Goal: Information Seeking & Learning: Learn about a topic

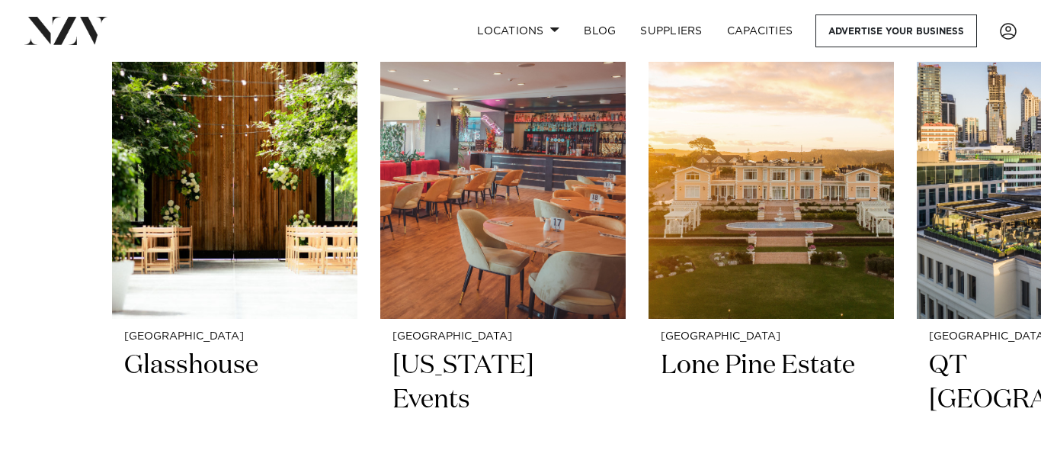
scroll to position [577, 0]
click at [504, 22] on link "Locations" at bounding box center [518, 30] width 107 height 33
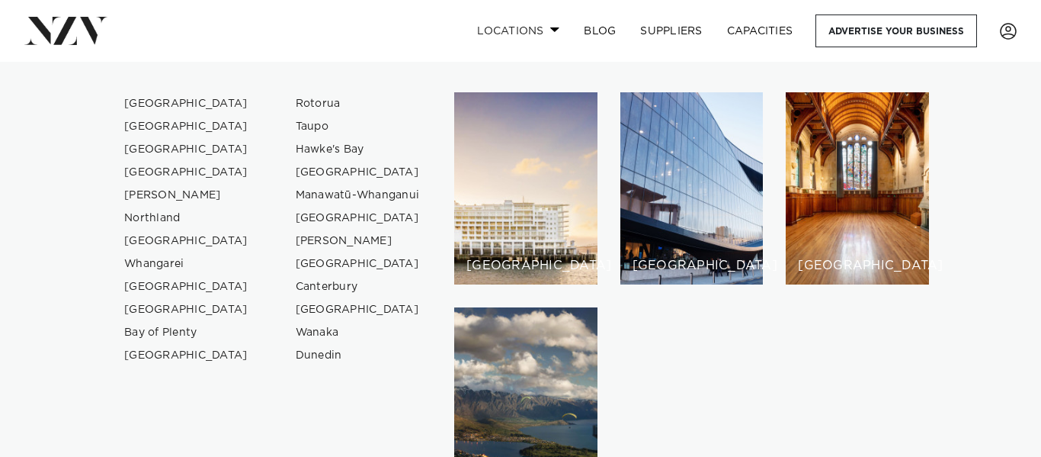
click at [509, 29] on link "Locations" at bounding box center [518, 30] width 107 height 33
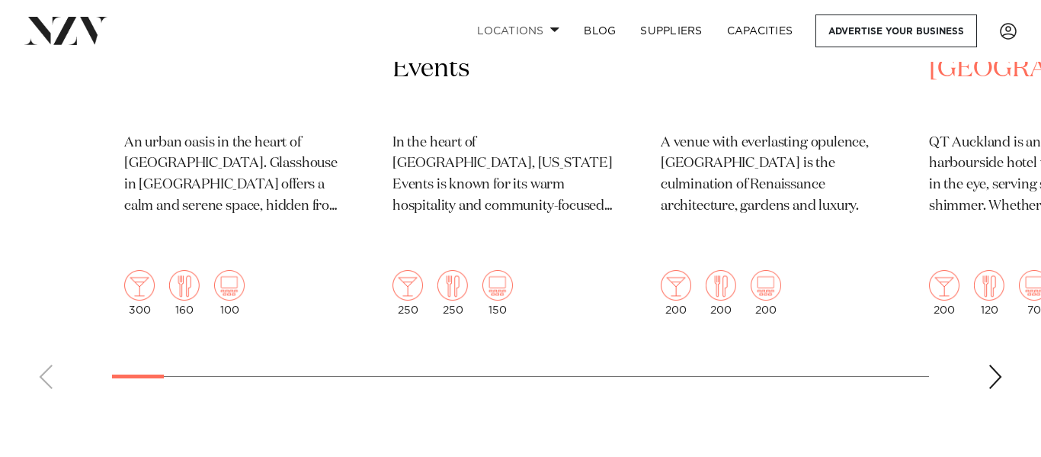
scroll to position [907, 0]
click at [996, 366] on div "Next slide" at bounding box center [995, 378] width 15 height 24
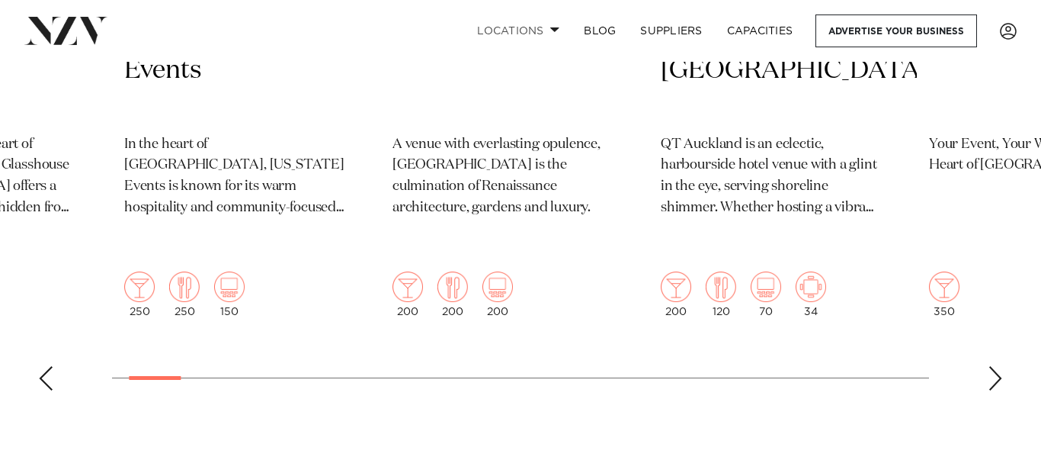
click at [990, 366] on div "Next slide" at bounding box center [995, 378] width 15 height 24
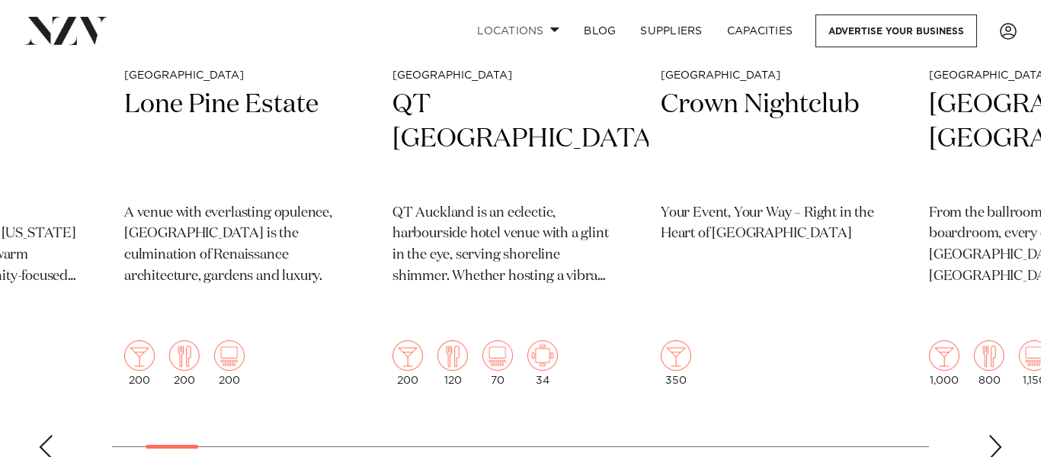
scroll to position [851, 0]
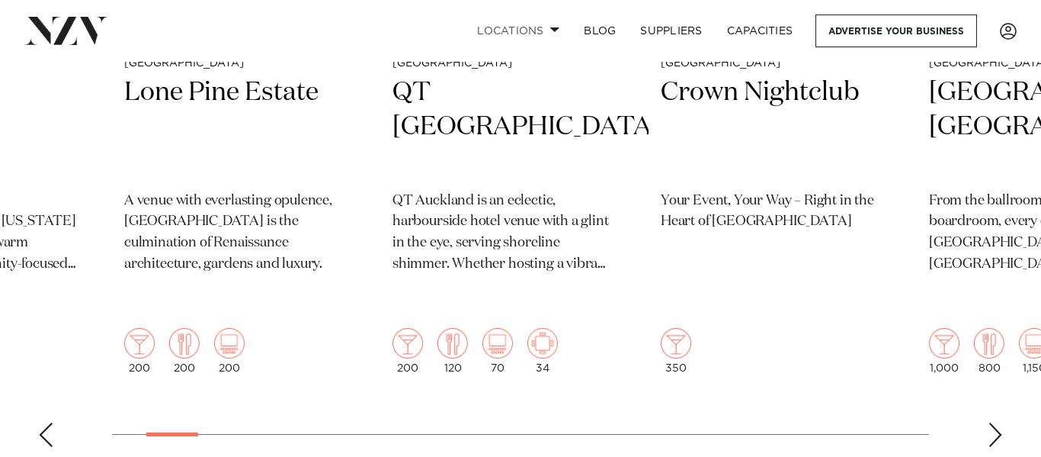
click at [995, 422] on div "Next slide" at bounding box center [995, 434] width 15 height 24
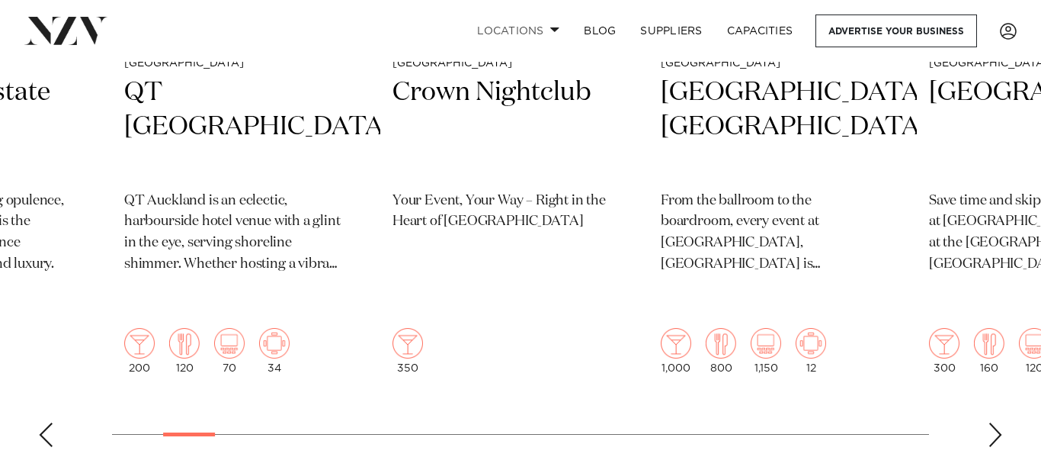
click at [995, 422] on div "Next slide" at bounding box center [995, 434] width 15 height 24
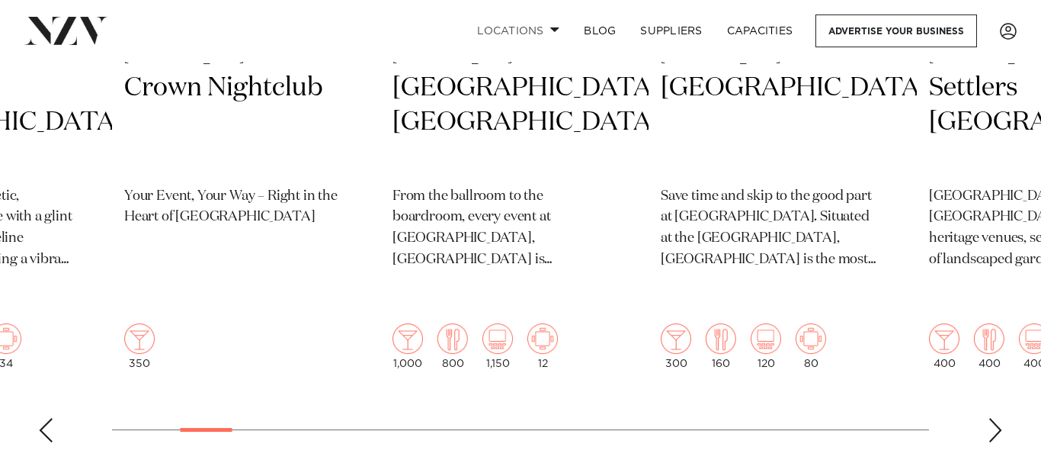
scroll to position [862, 0]
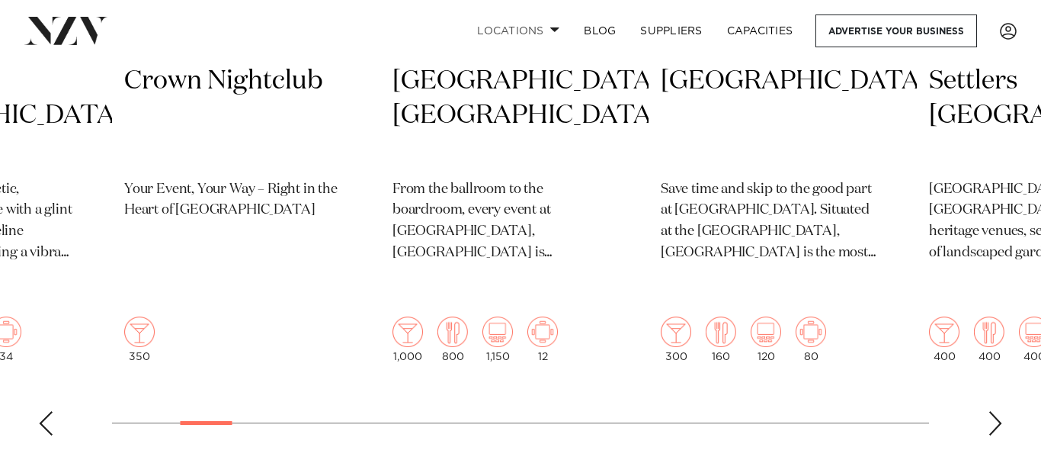
click at [999, 411] on div "Next slide" at bounding box center [995, 423] width 15 height 24
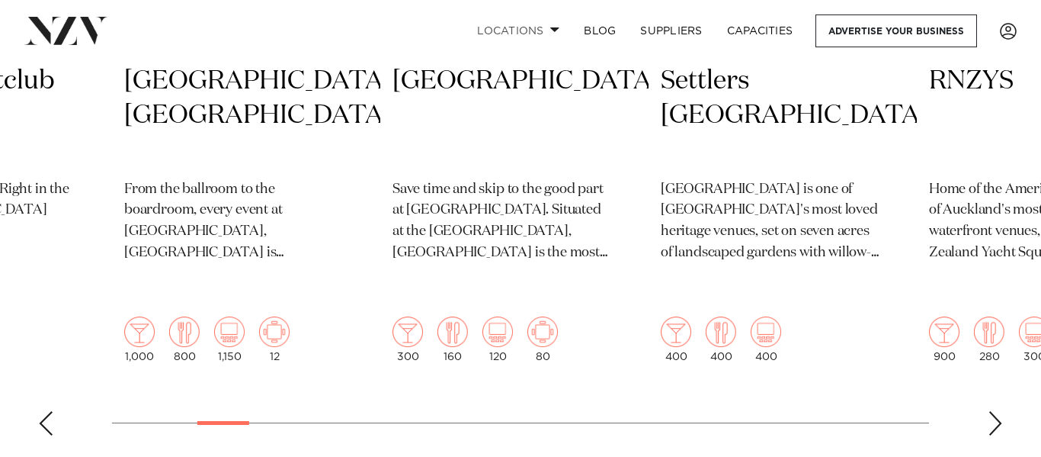
click at [999, 411] on div "Next slide" at bounding box center [995, 423] width 15 height 24
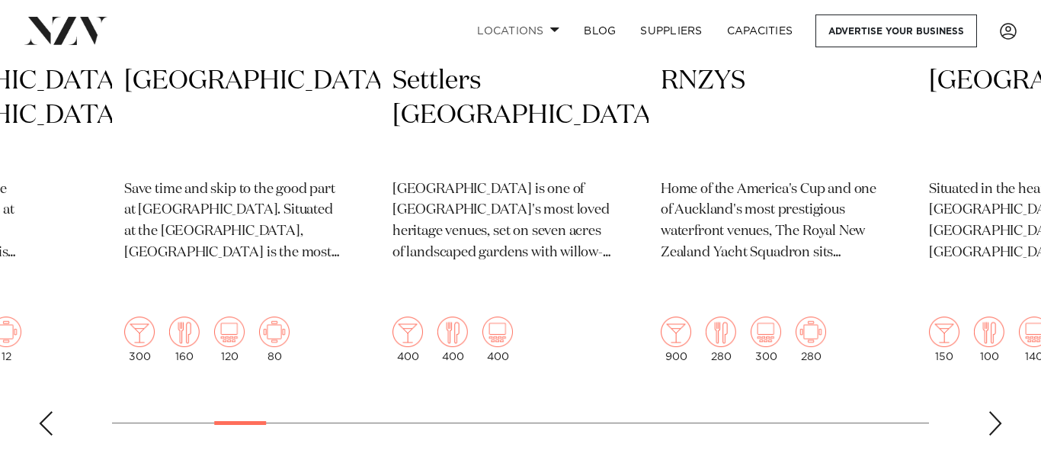
click at [999, 411] on div "Next slide" at bounding box center [995, 423] width 15 height 24
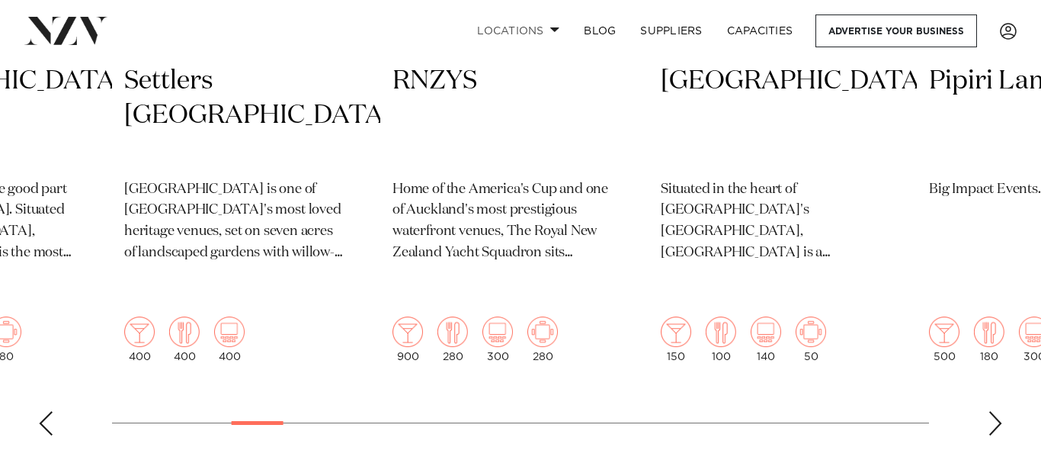
click at [999, 411] on div "Next slide" at bounding box center [995, 423] width 15 height 24
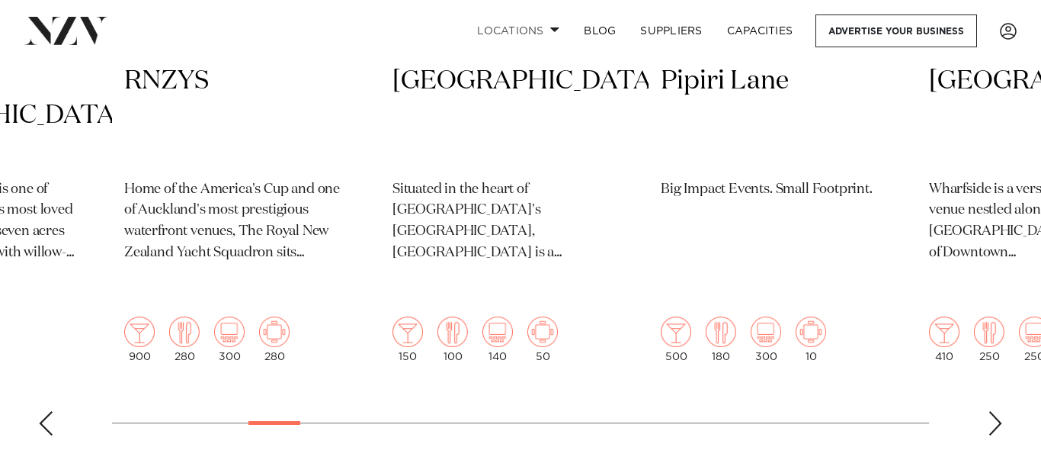
click at [999, 411] on div "Next slide" at bounding box center [995, 423] width 15 height 24
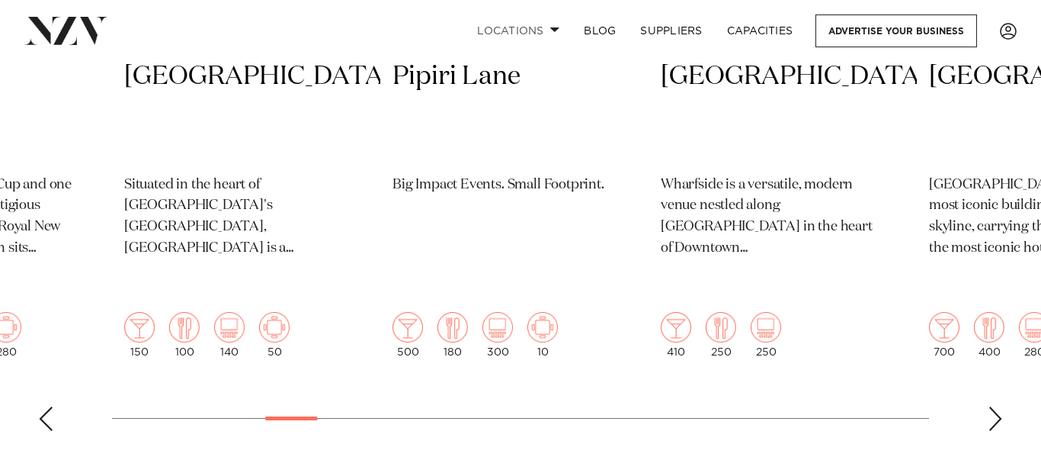
scroll to position [872, 0]
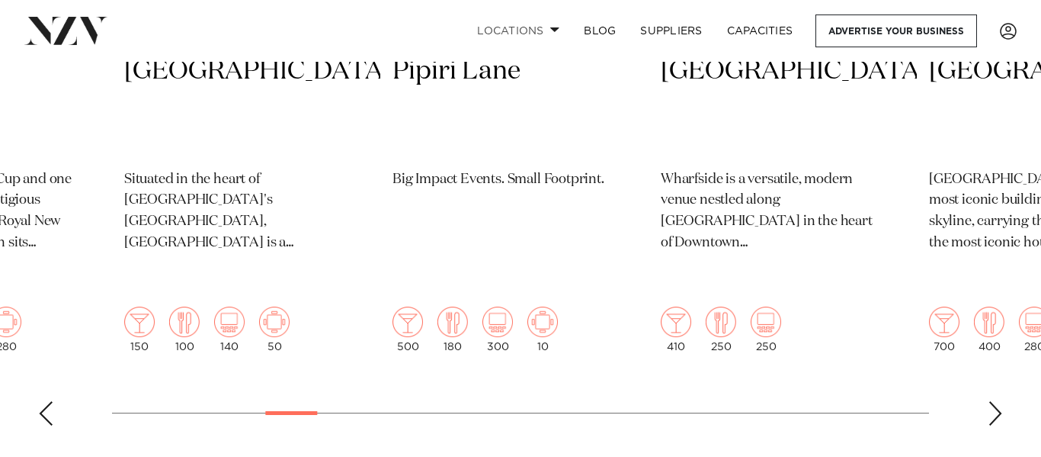
click at [997, 401] on div "Next slide" at bounding box center [995, 413] width 15 height 24
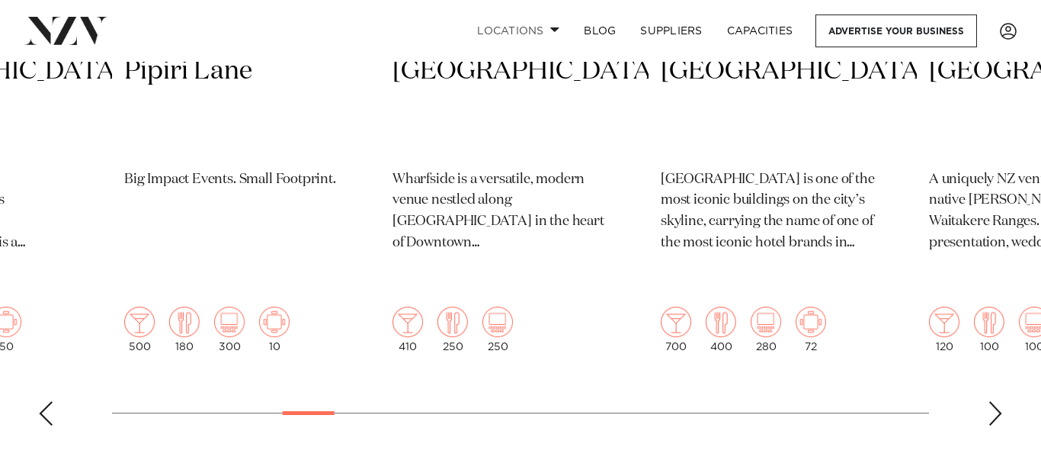
click at [997, 401] on div "Next slide" at bounding box center [995, 413] width 15 height 24
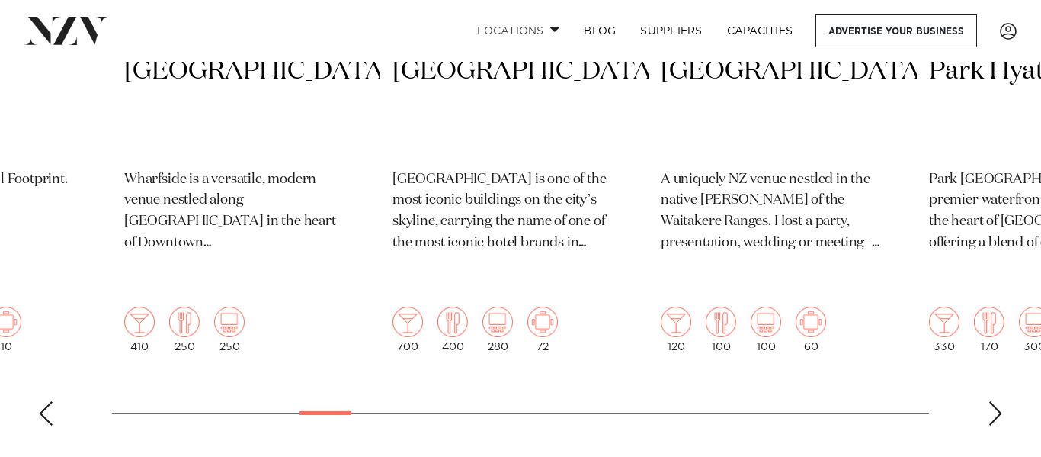
click at [997, 401] on div "Next slide" at bounding box center [995, 413] width 15 height 24
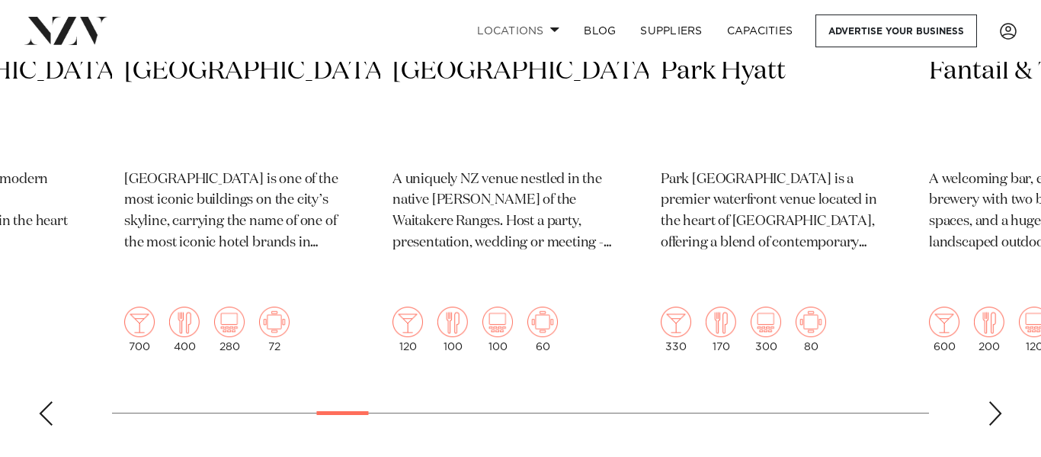
click at [997, 401] on div "Next slide" at bounding box center [995, 413] width 15 height 24
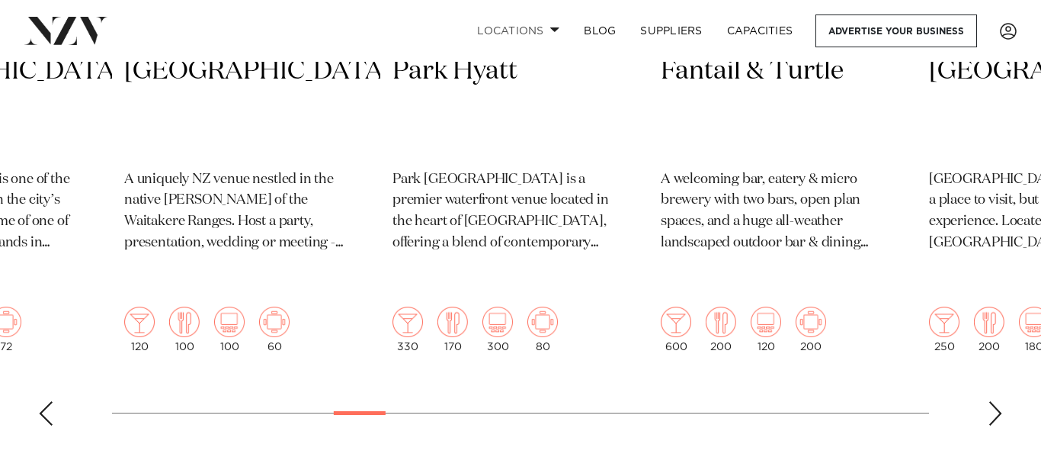
click at [997, 401] on div "Next slide" at bounding box center [995, 413] width 15 height 24
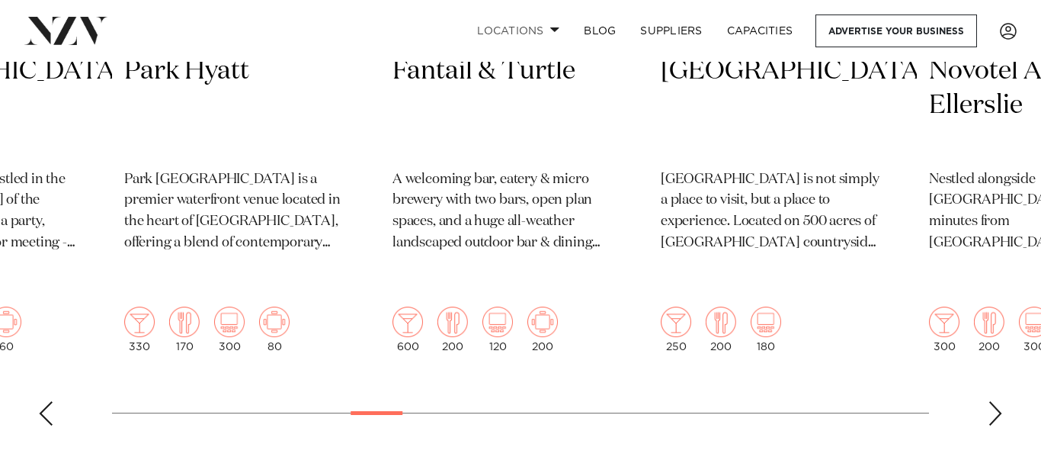
click at [997, 401] on div "Next slide" at bounding box center [995, 413] width 15 height 24
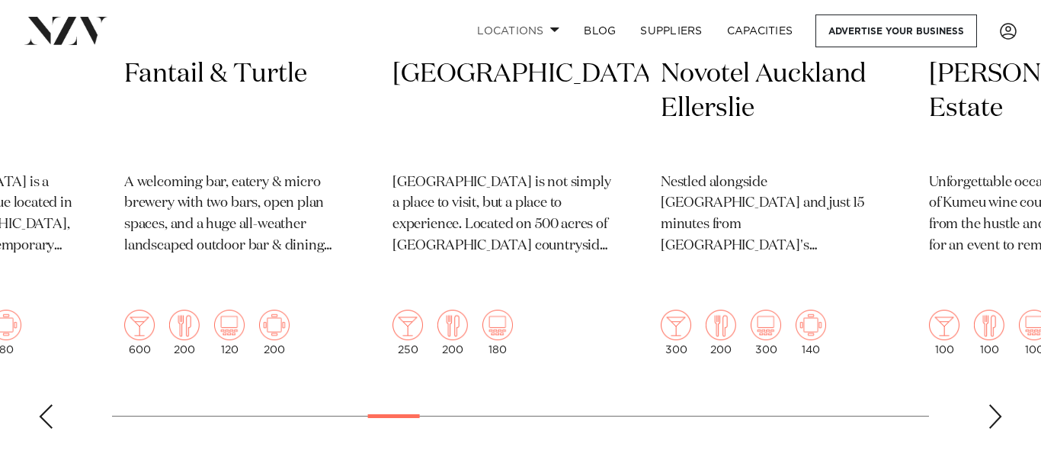
scroll to position [879, 0]
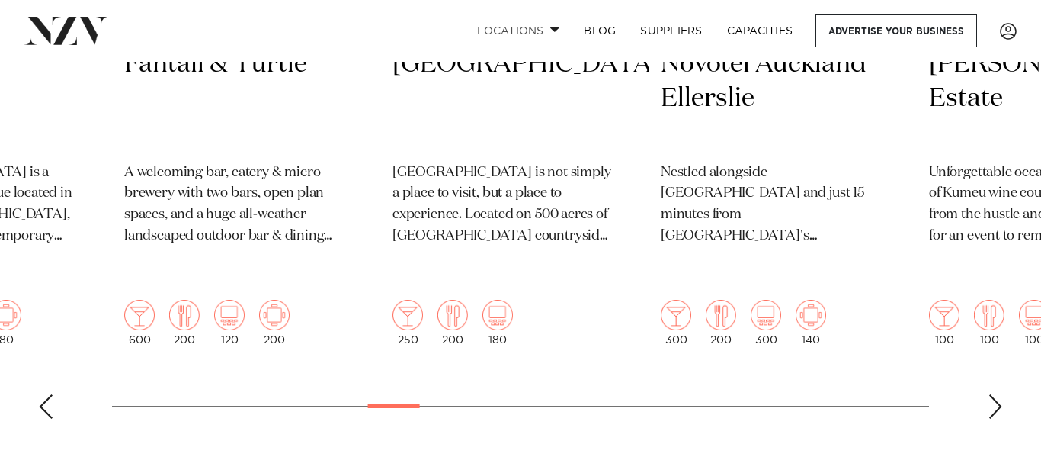
click at [997, 394] on div "Next slide" at bounding box center [995, 406] width 15 height 24
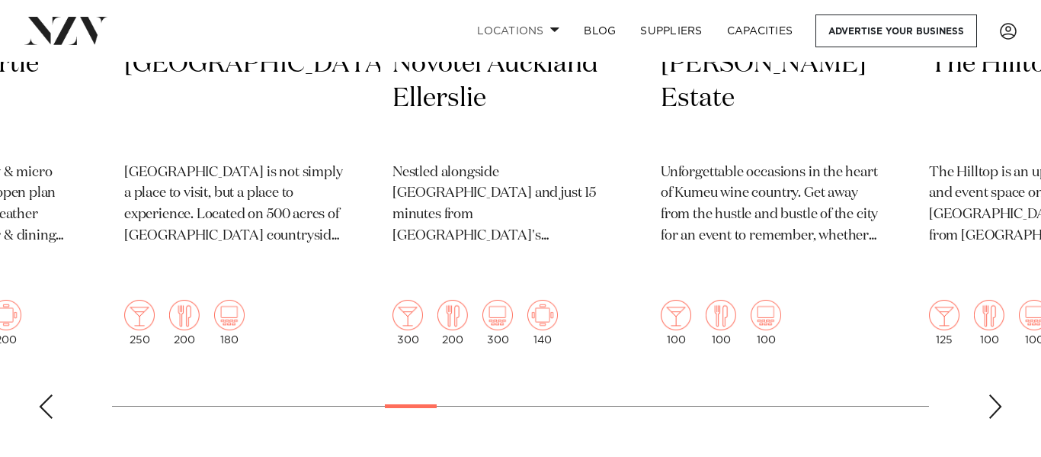
click at [997, 394] on div "Next slide" at bounding box center [995, 406] width 15 height 24
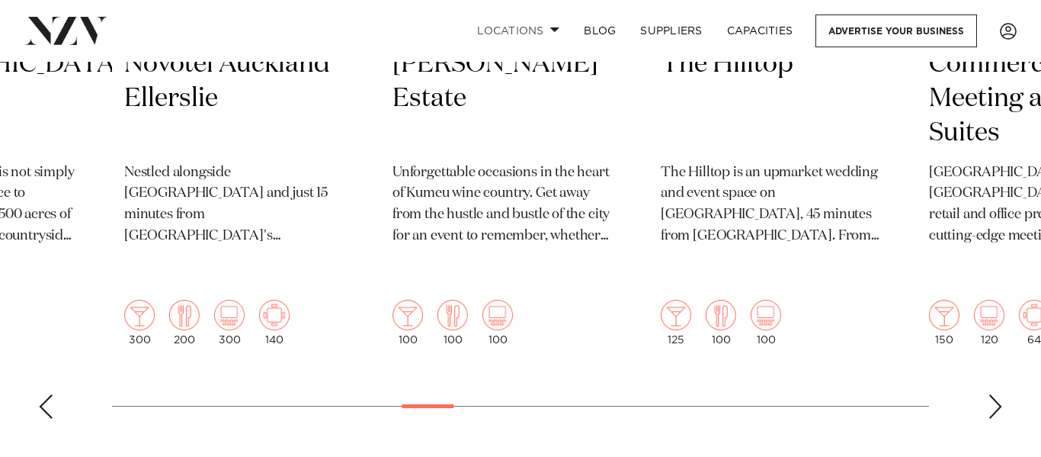
click at [997, 394] on div "Next slide" at bounding box center [995, 406] width 15 height 24
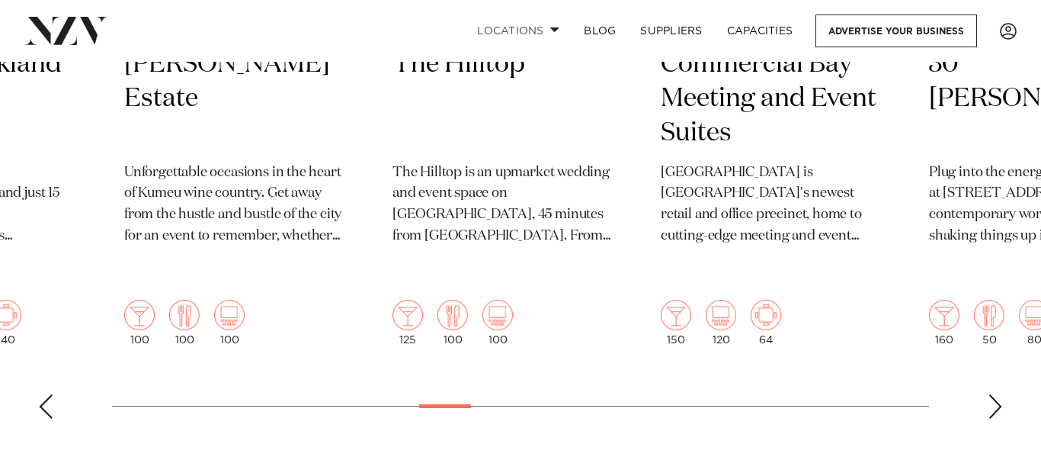
click at [997, 394] on div "Next slide" at bounding box center [995, 406] width 15 height 24
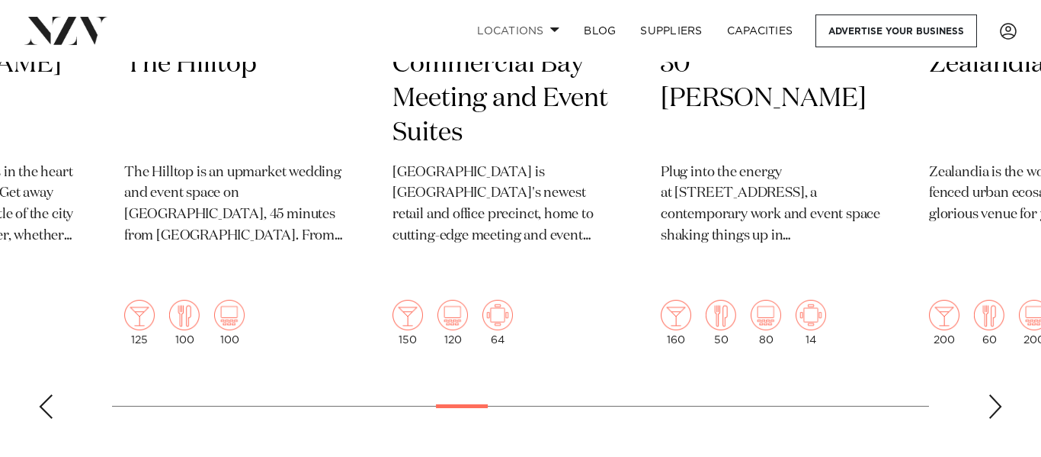
click at [997, 394] on div "Next slide" at bounding box center [995, 406] width 15 height 24
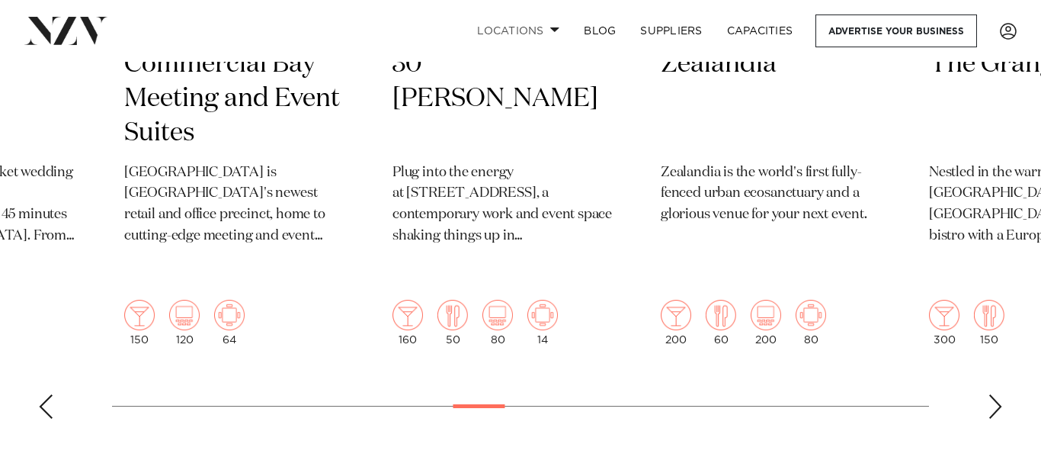
click at [986, 367] on swiper-container "Auckland Glasshouse An urban oasis in the heart of Auckland city. Glasshouse in…" at bounding box center [520, 59] width 1041 height 743
click at [1002, 394] on div "Next slide" at bounding box center [995, 406] width 15 height 24
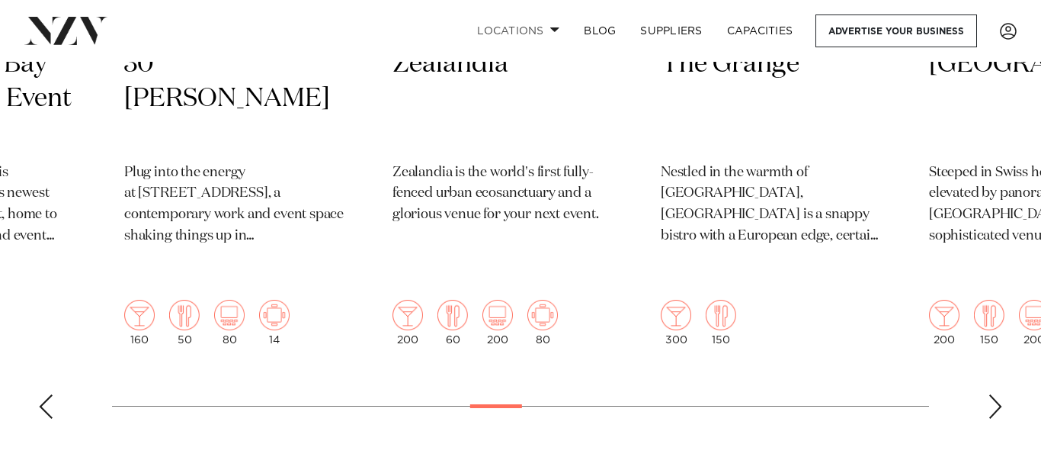
click at [991, 394] on div "Next slide" at bounding box center [995, 406] width 15 height 24
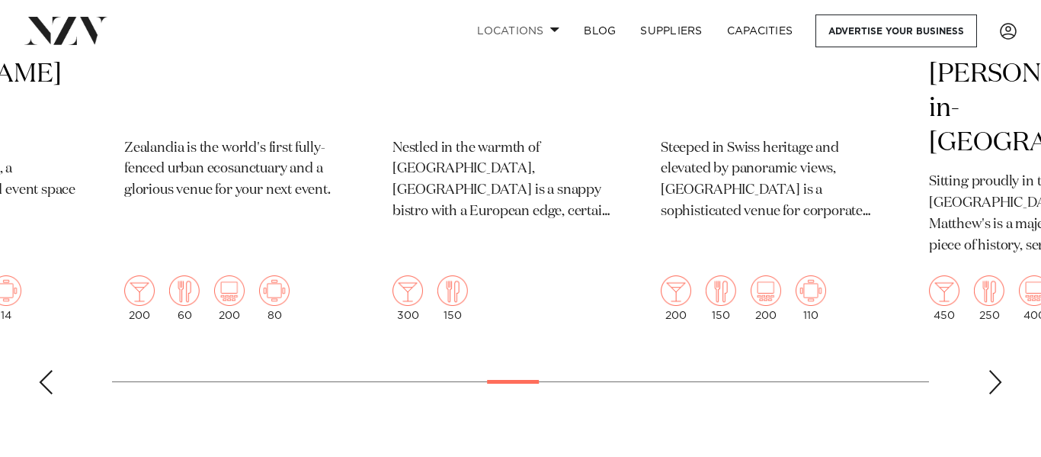
scroll to position [911, 0]
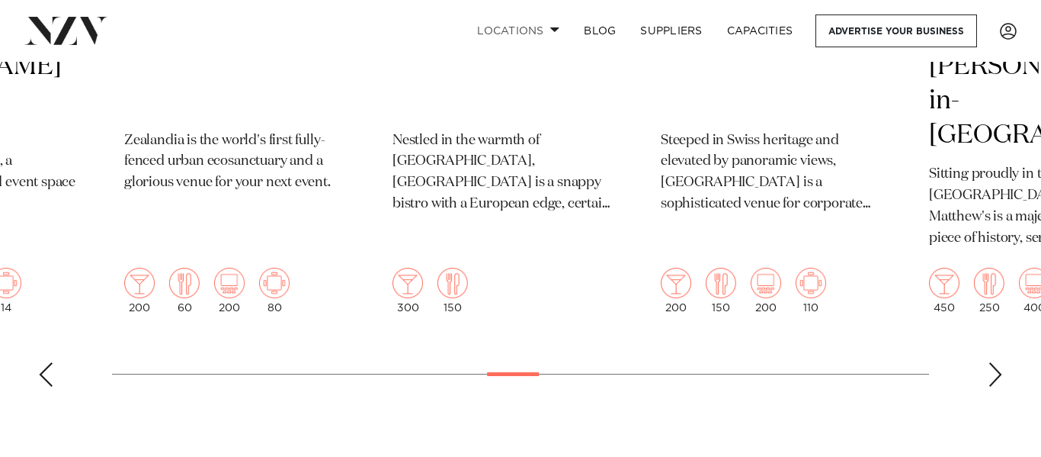
click at [991, 362] on div "Next slide" at bounding box center [995, 374] width 15 height 24
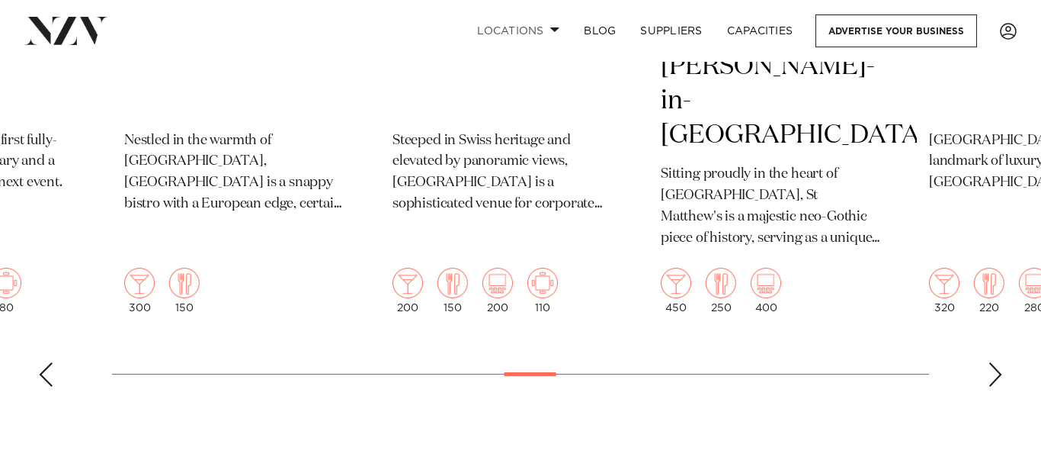
click at [991, 362] on div "Next slide" at bounding box center [995, 374] width 15 height 24
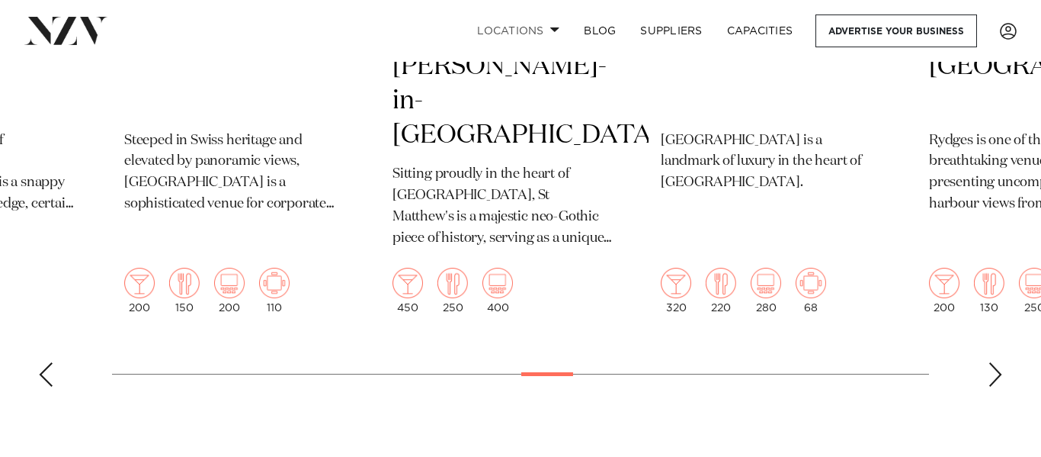
click at [991, 362] on div "Next slide" at bounding box center [995, 374] width 15 height 24
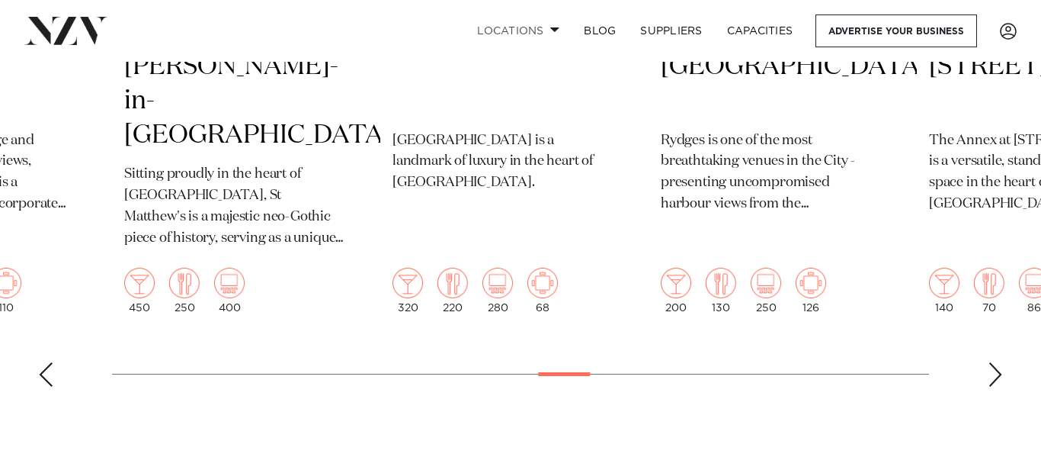
click at [991, 362] on div "Next slide" at bounding box center [995, 374] width 15 height 24
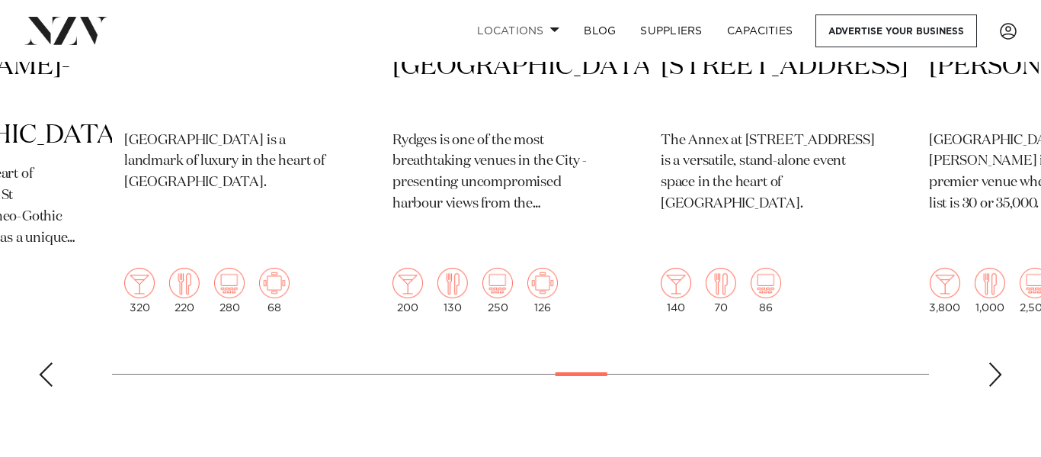
click at [991, 362] on div "Next slide" at bounding box center [995, 374] width 15 height 24
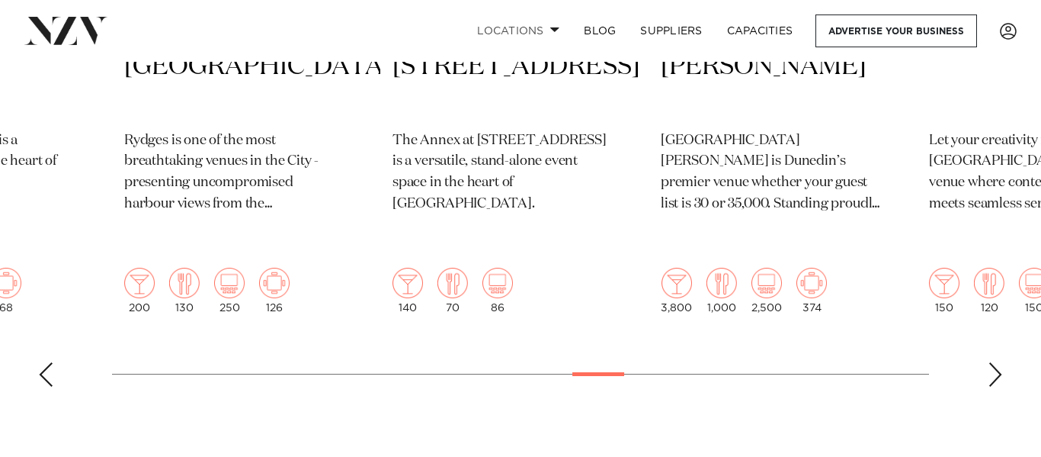
click at [991, 362] on div "Next slide" at bounding box center [995, 374] width 15 height 24
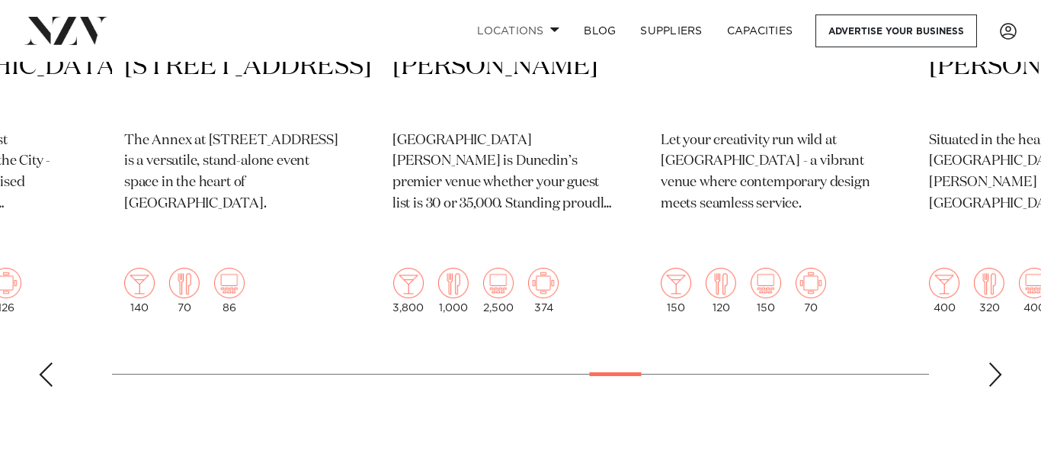
click at [991, 362] on div "Next slide" at bounding box center [995, 374] width 15 height 24
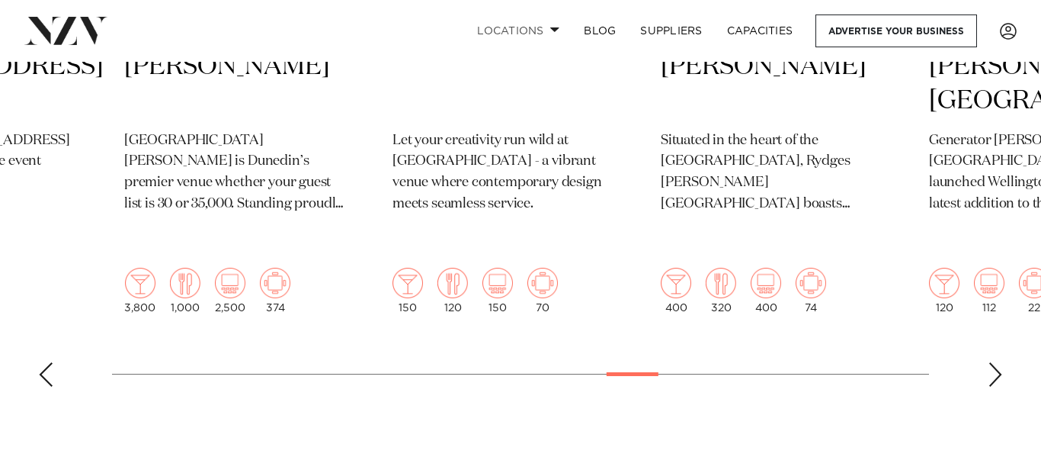
click at [991, 362] on div "Next slide" at bounding box center [995, 374] width 15 height 24
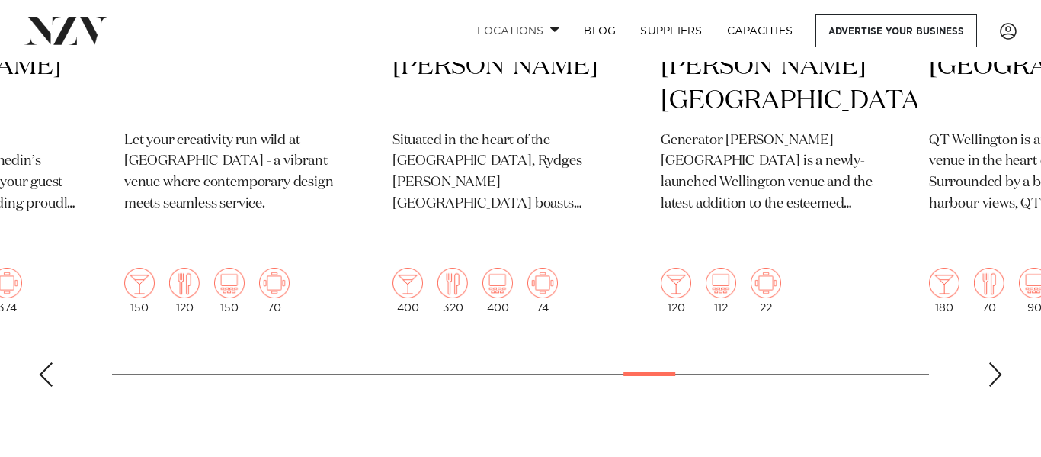
click at [991, 362] on div "Next slide" at bounding box center [995, 374] width 15 height 24
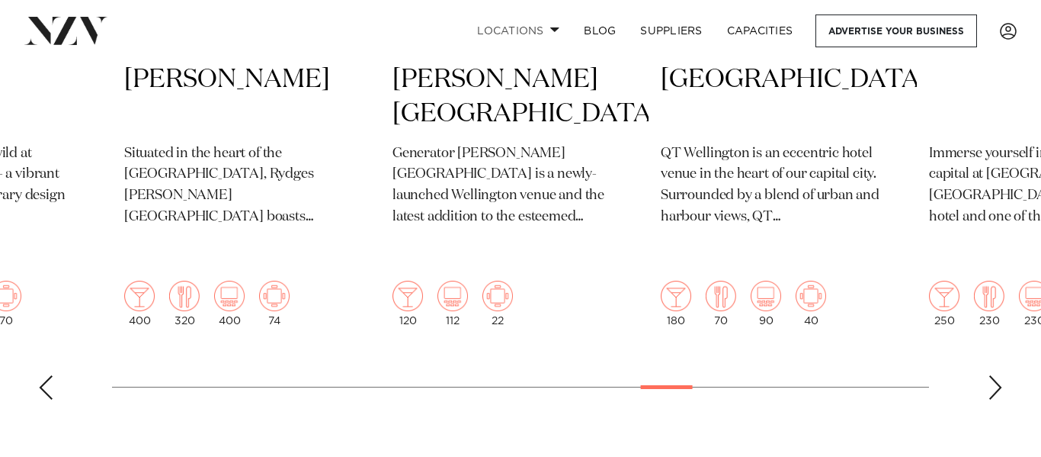
scroll to position [900, 0]
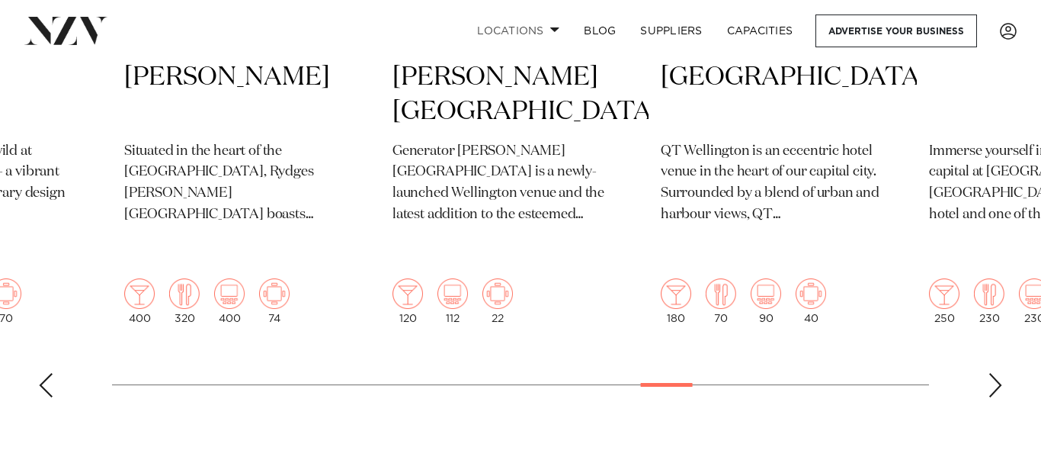
click at [999, 373] on div "Next slide" at bounding box center [995, 385] width 15 height 24
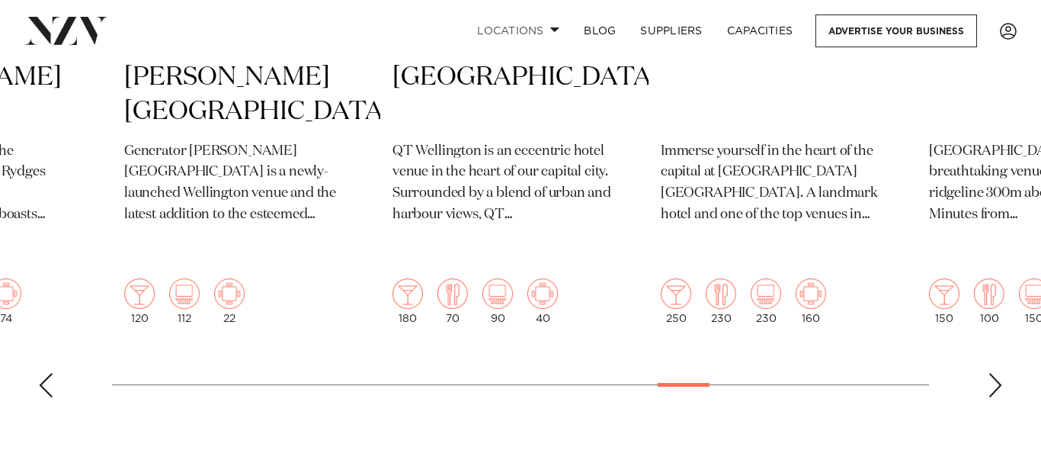
click at [999, 373] on div "Next slide" at bounding box center [995, 385] width 15 height 24
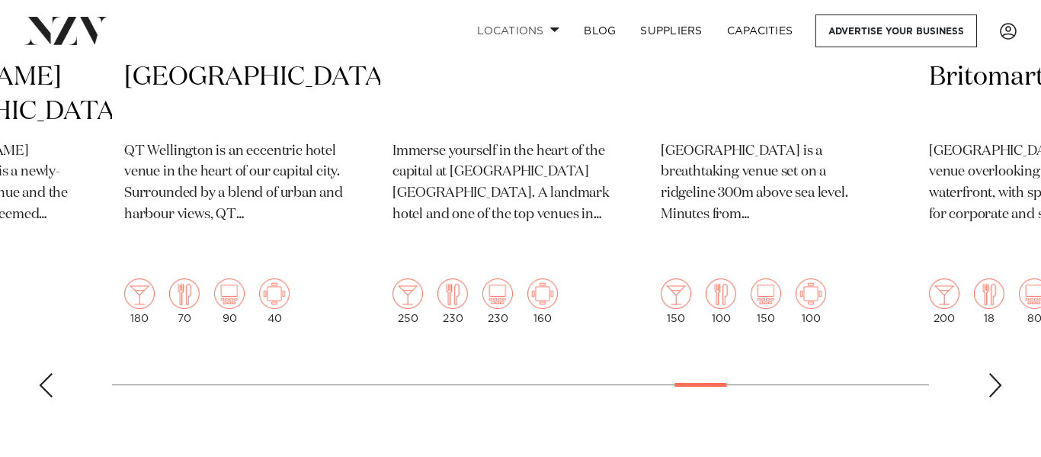
click at [999, 373] on div "Next slide" at bounding box center [995, 385] width 15 height 24
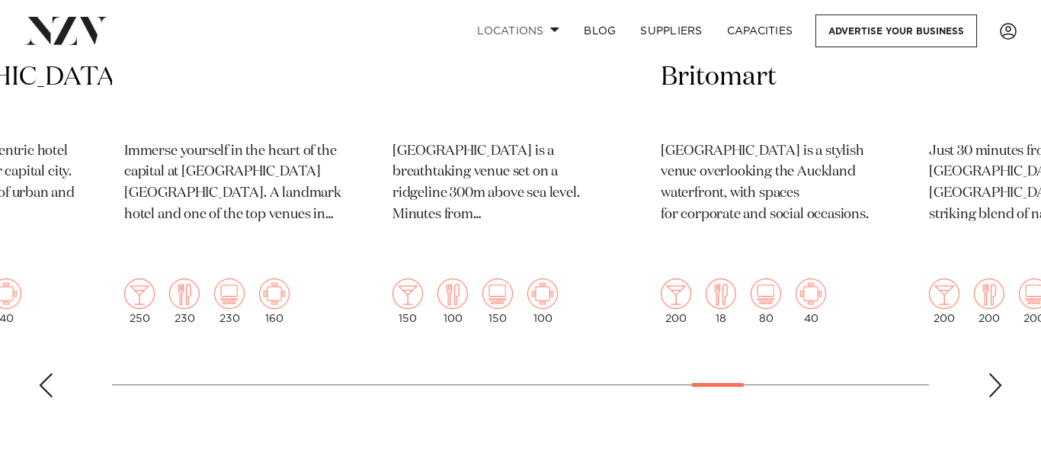
click at [999, 373] on div "Next slide" at bounding box center [995, 385] width 15 height 24
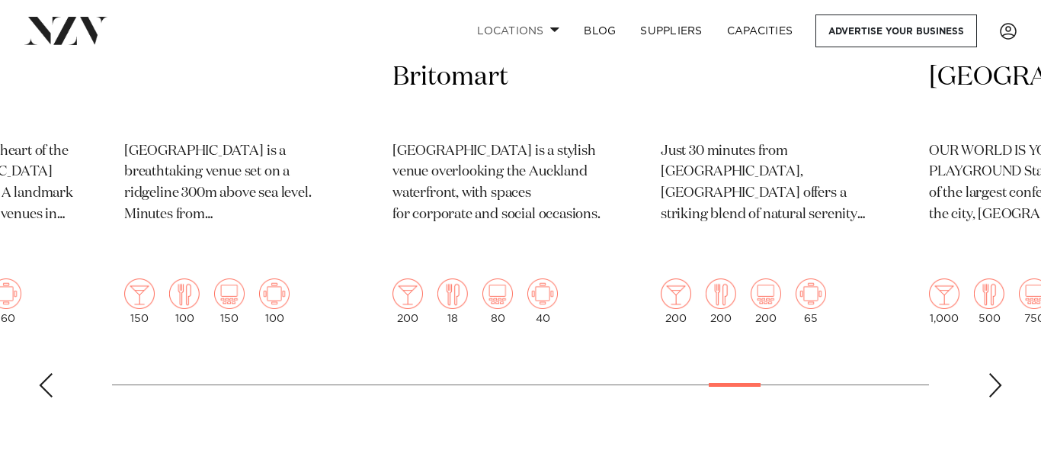
click at [999, 373] on div "Next slide" at bounding box center [995, 385] width 15 height 24
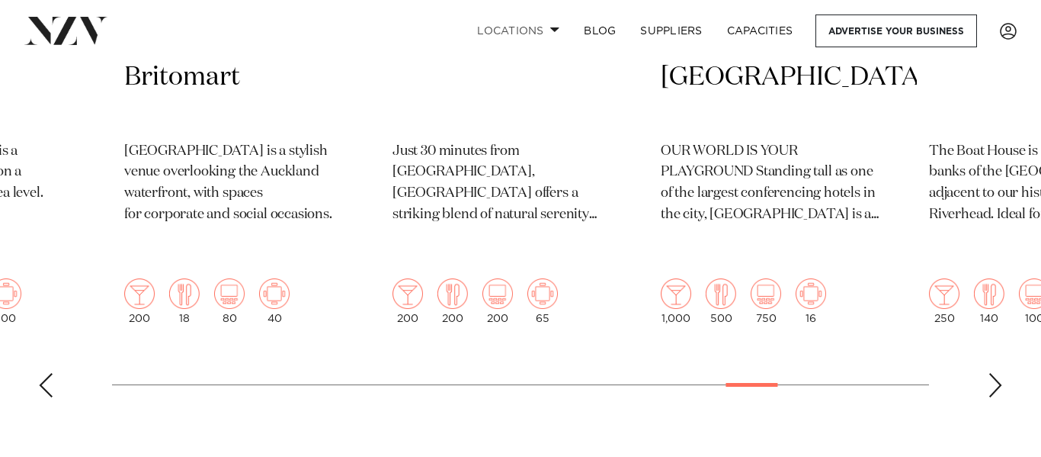
click at [999, 373] on div "Next slide" at bounding box center [995, 385] width 15 height 24
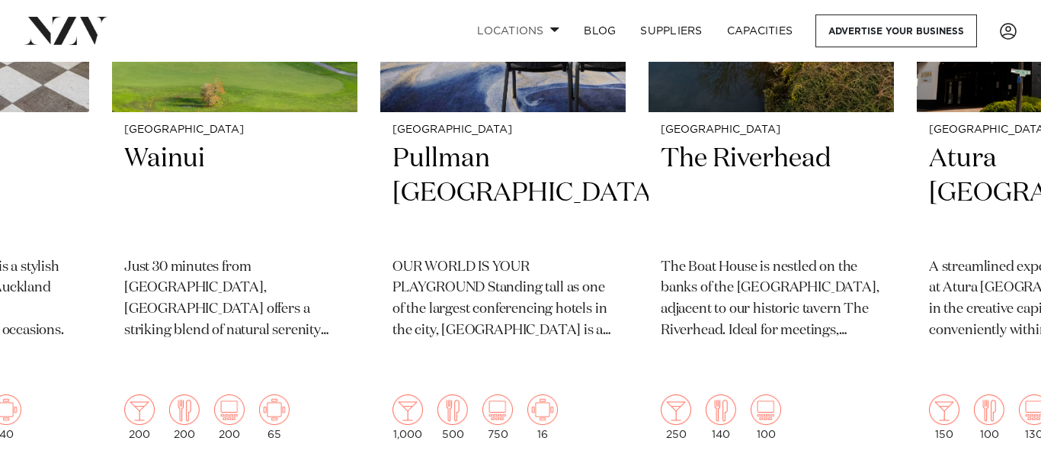
scroll to position [855, 0]
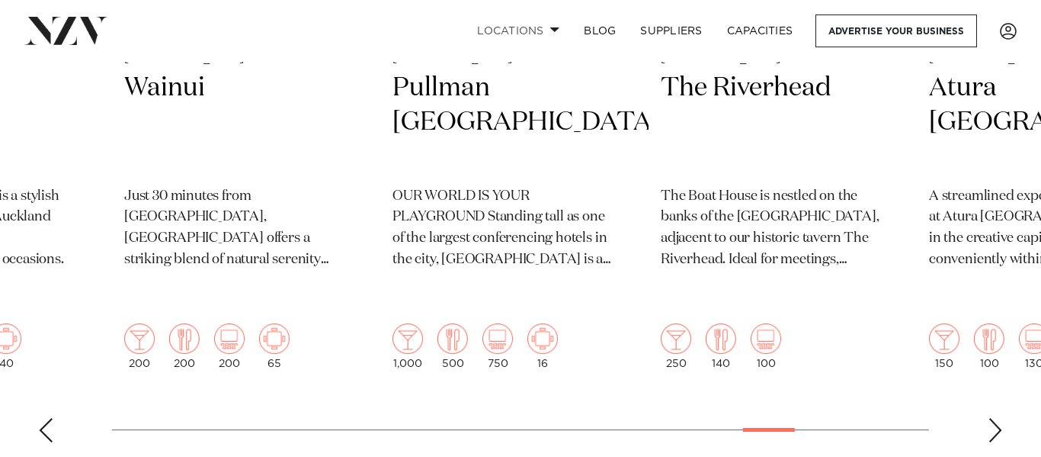
click at [993, 418] on div "Next slide" at bounding box center [995, 430] width 15 height 24
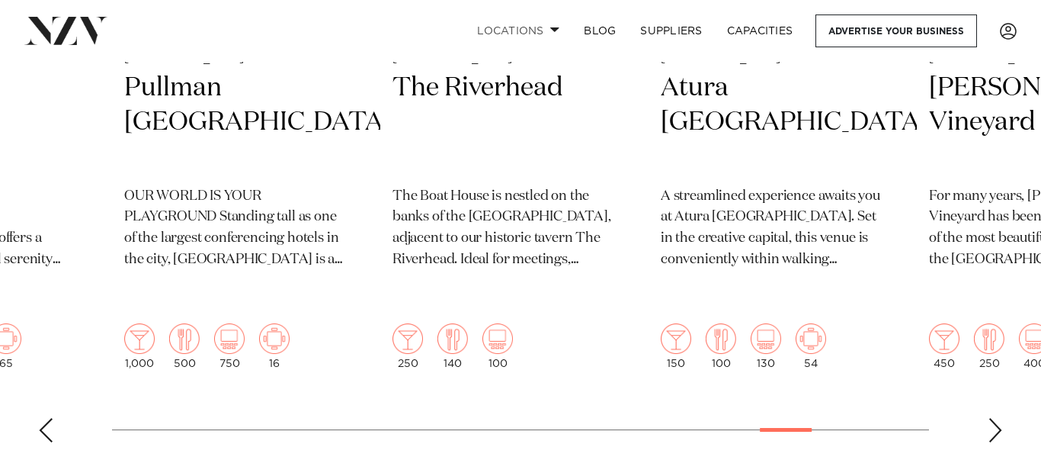
click at [993, 418] on div "Next slide" at bounding box center [995, 430] width 15 height 24
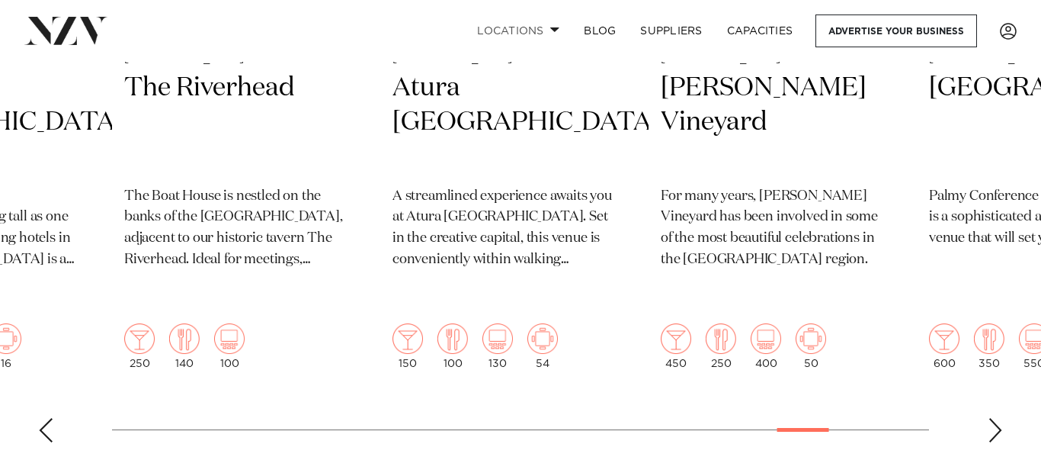
click at [993, 418] on div "Next slide" at bounding box center [995, 430] width 15 height 24
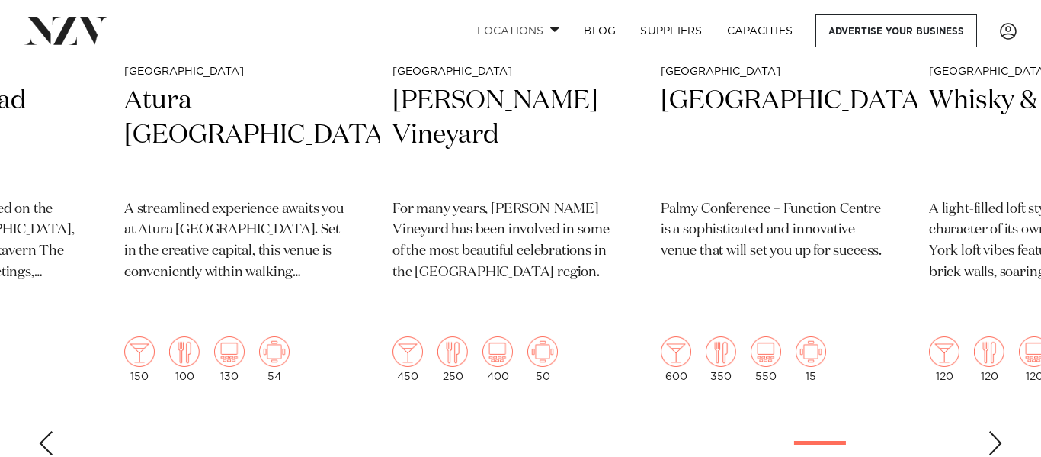
scroll to position [843, 0]
click at [990, 430] on div "Next slide" at bounding box center [995, 442] width 15 height 24
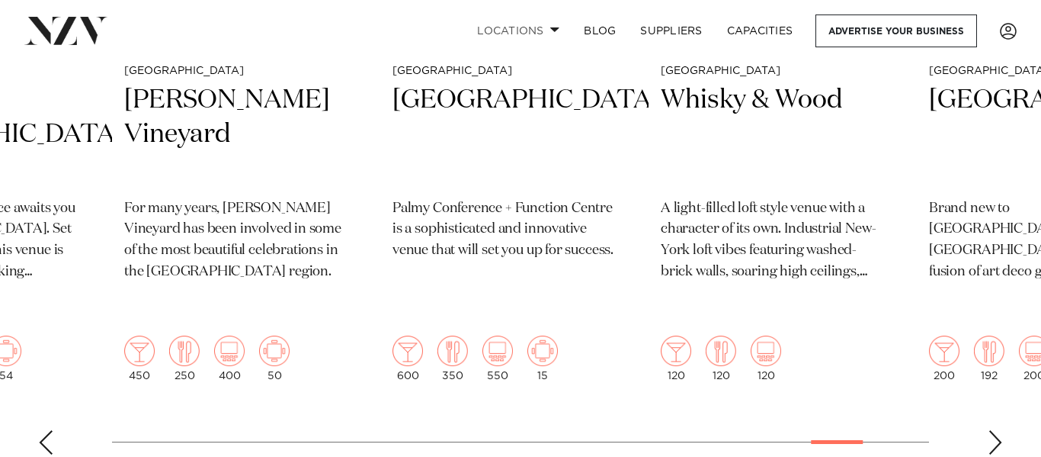
click at [990, 430] on div "Next slide" at bounding box center [995, 442] width 15 height 24
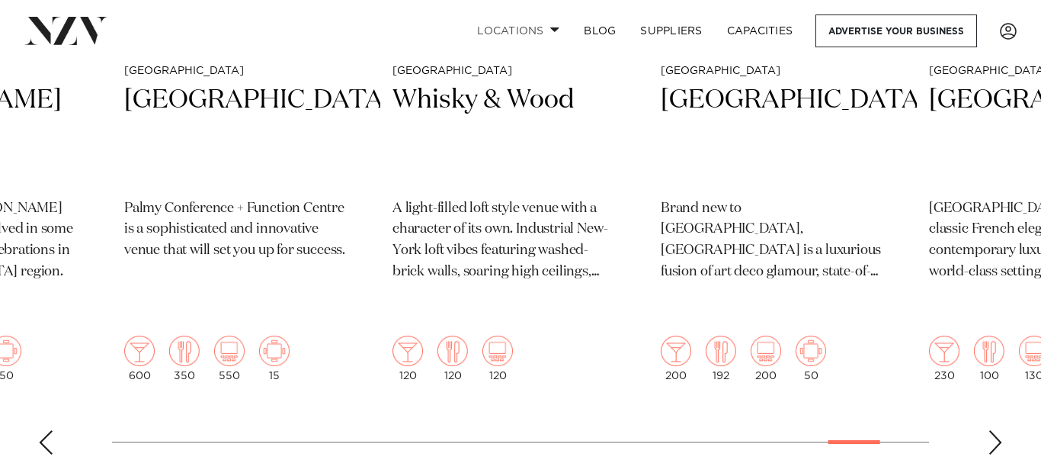
click at [990, 430] on div "Next slide" at bounding box center [995, 442] width 15 height 24
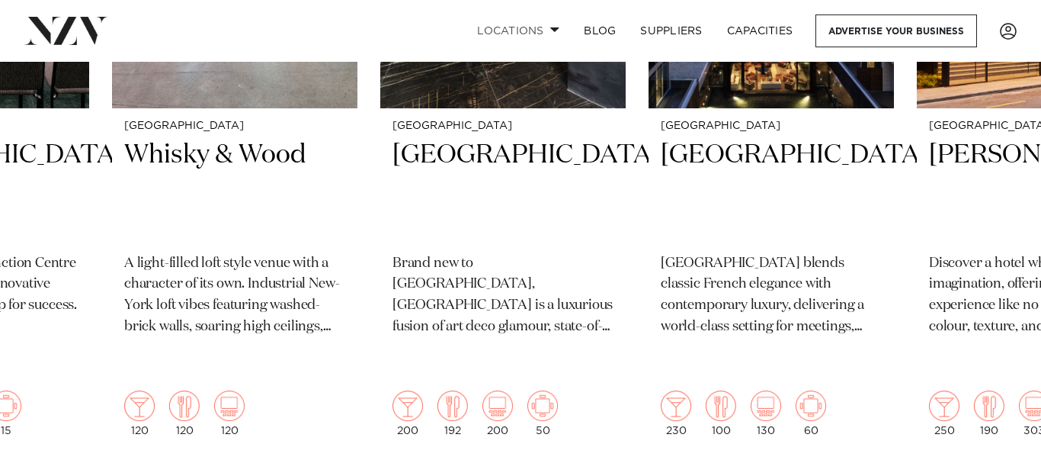
scroll to position [794, 0]
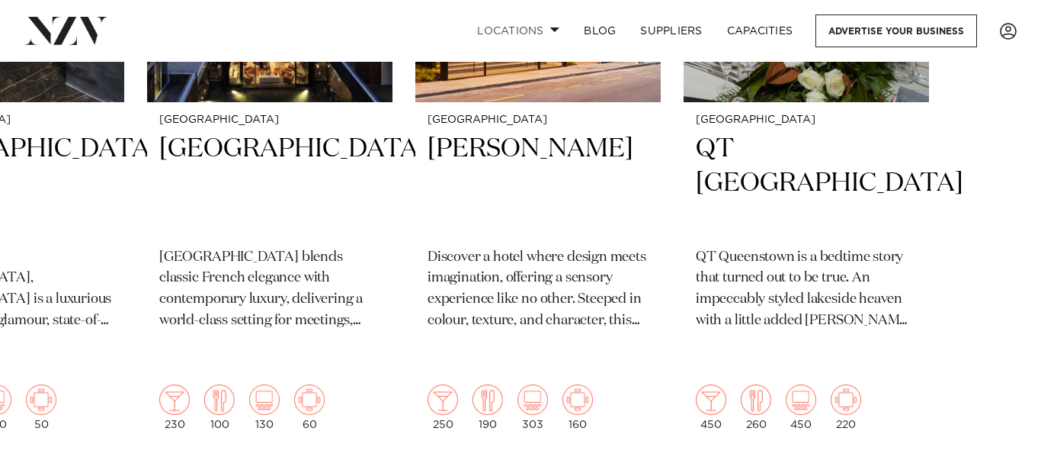
click at [997, 451] on swiper-container "Auckland Glasshouse An urban oasis in the heart of Auckland city. Glasshouse in…" at bounding box center [520, 144] width 1041 height 743
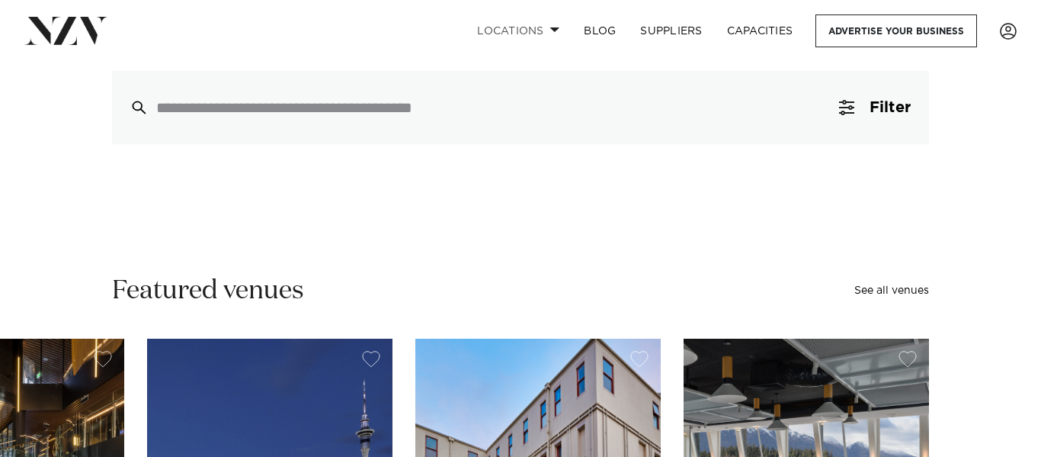
scroll to position [0, 0]
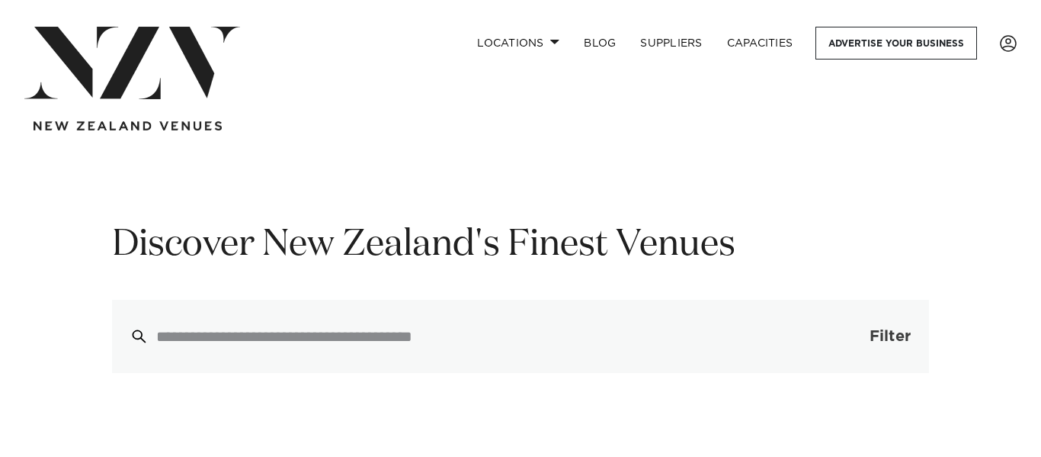
click at [847, 336] on span "button" at bounding box center [846, 336] width 15 height 15
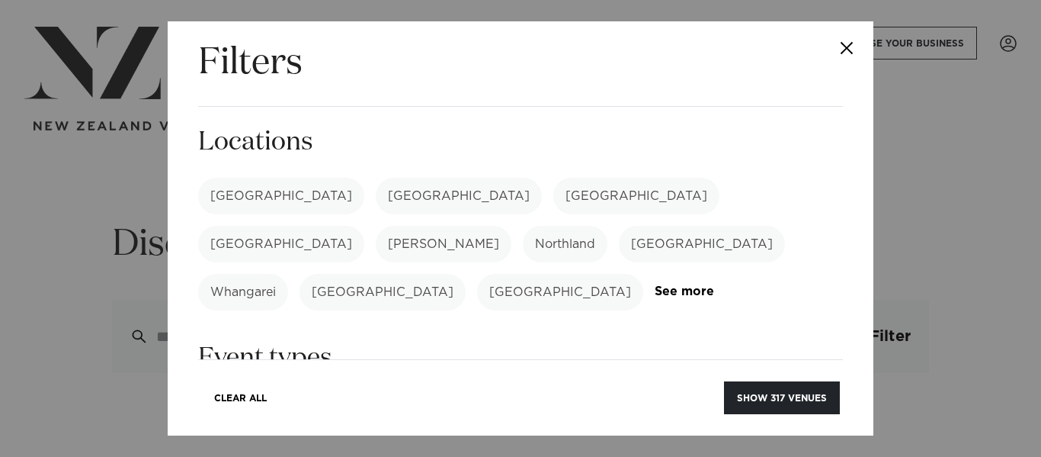
click at [227, 192] on label "[GEOGRAPHIC_DATA]" at bounding box center [281, 196] width 166 height 37
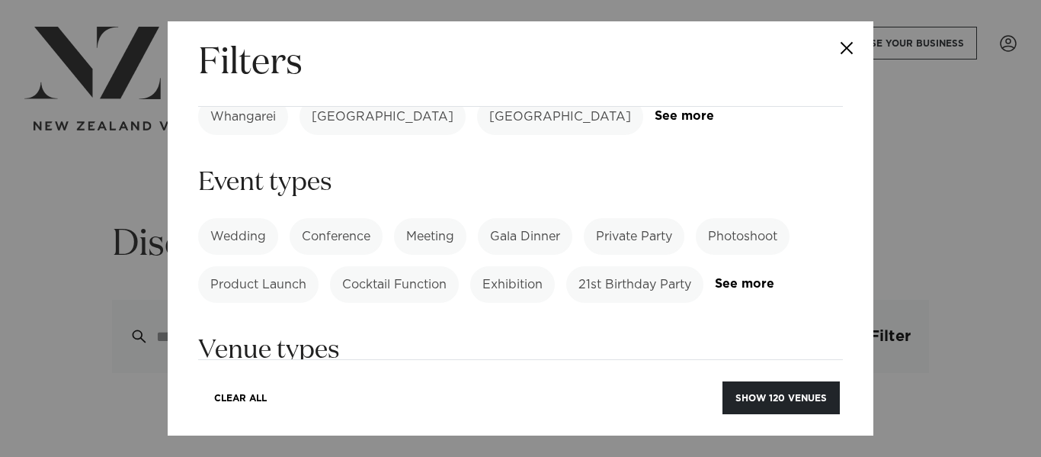
scroll to position [174, 0]
click at [733, 279] on link "See more" at bounding box center [774, 285] width 119 height 13
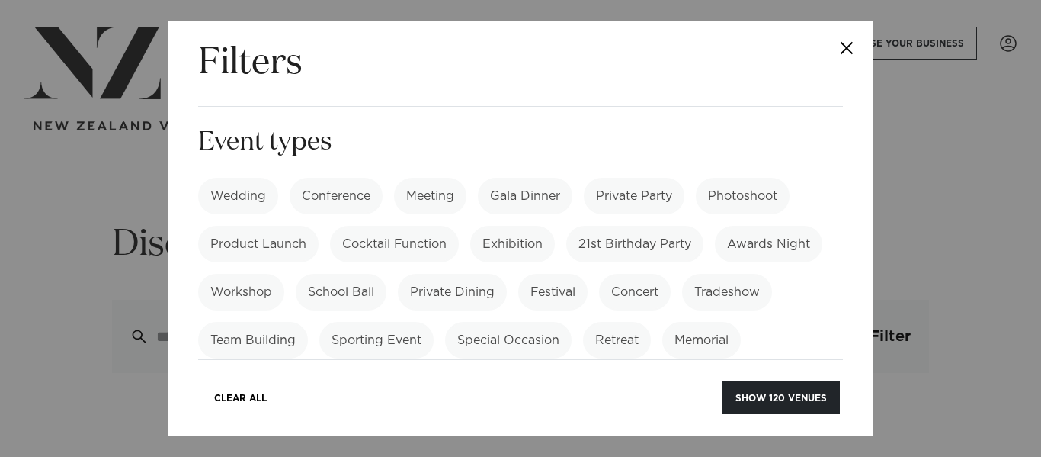
scroll to position [214, 0]
click at [595, 227] on label "21st Birthday Party" at bounding box center [634, 245] width 137 height 37
click at [605, 227] on label "21st Birthday Party" at bounding box center [634, 245] width 137 height 37
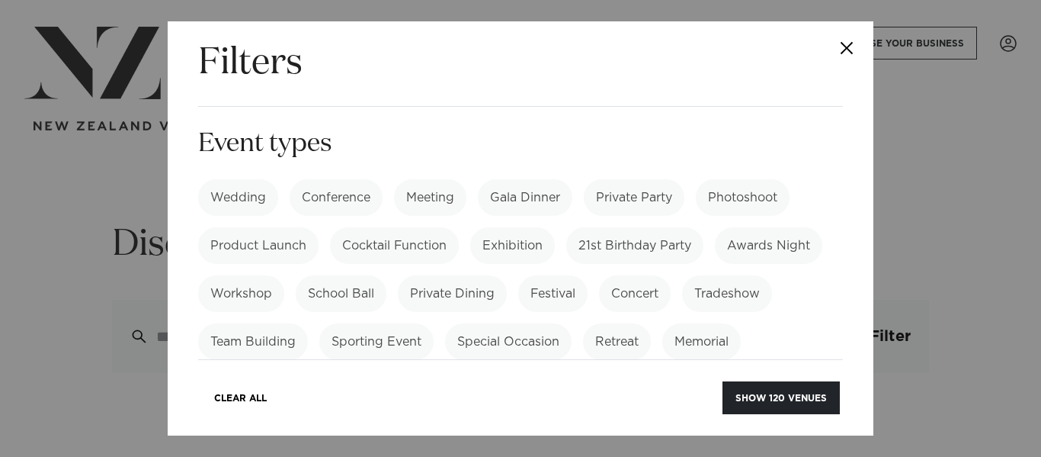
click at [254, 179] on label "Wedding" at bounding box center [238, 197] width 80 height 37
click at [634, 179] on div "Wedding Conference Meeting Gala Dinner Private Party Photoshoot Product Launch …" at bounding box center [520, 293] width 645 height 229
click at [634, 179] on label "Private Party" at bounding box center [634, 197] width 101 height 37
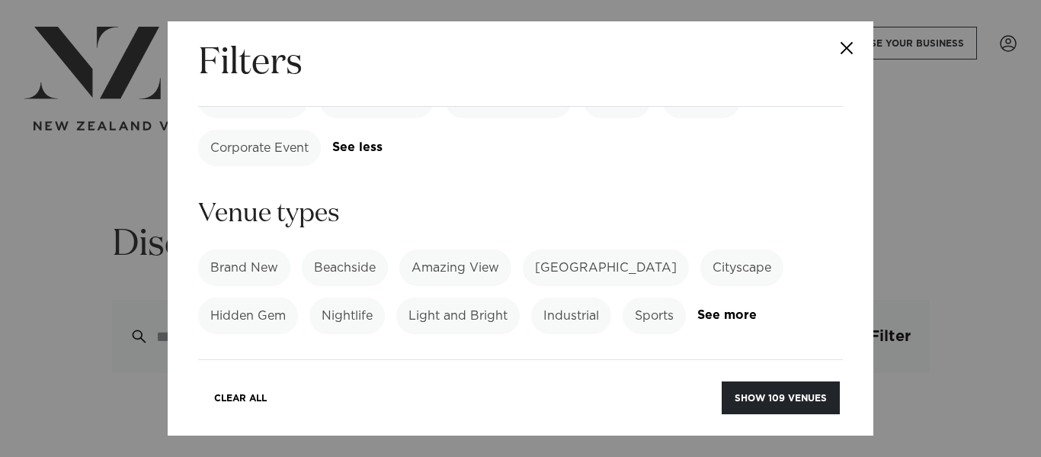
scroll to position [471, 0]
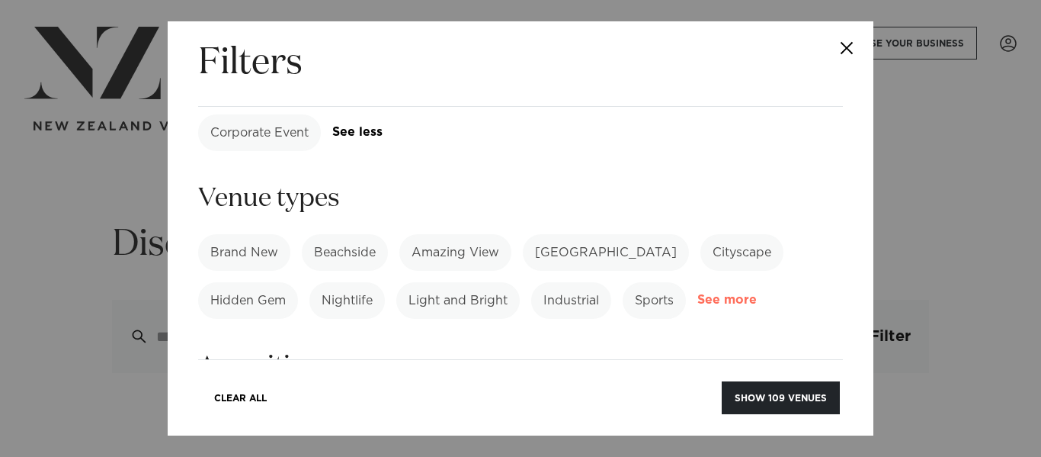
click at [716, 294] on link "See more" at bounding box center [757, 300] width 119 height 13
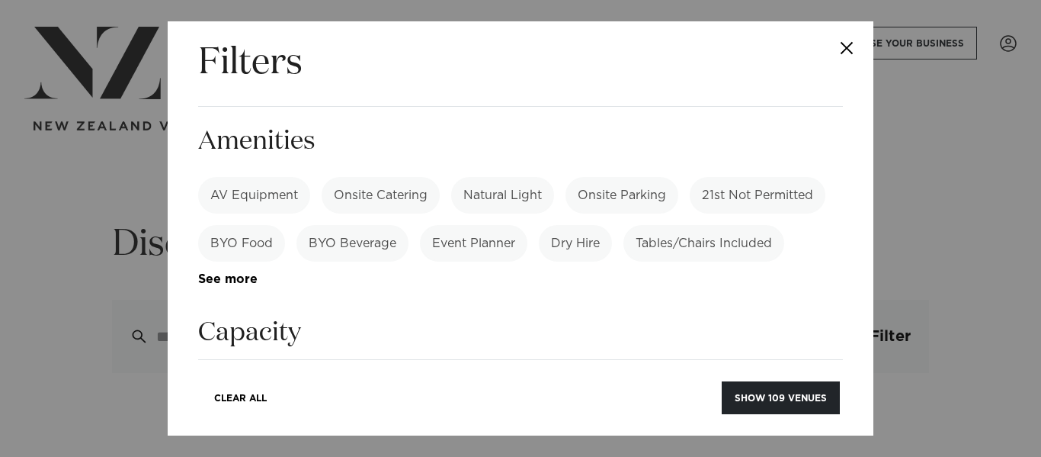
scroll to position [1082, 0]
click at [700, 223] on label "Tables/Chairs Included" at bounding box center [704, 241] width 161 height 37
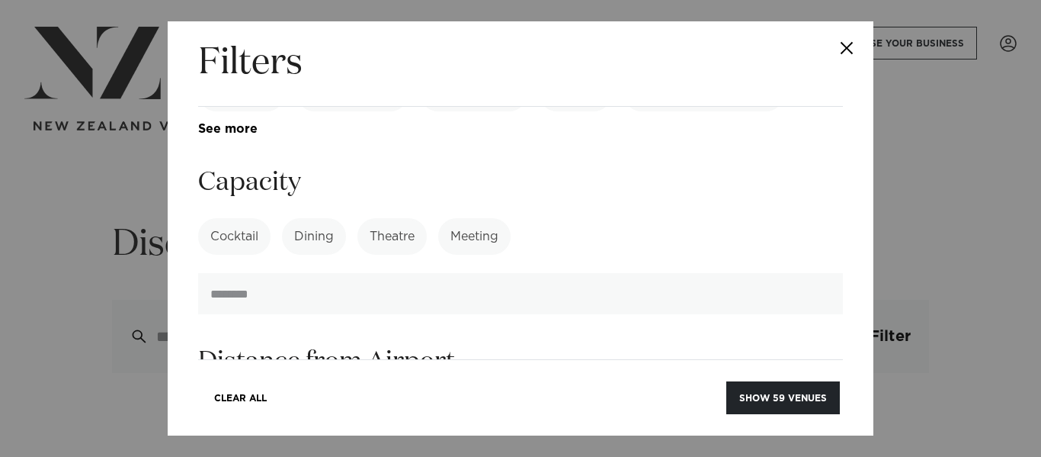
scroll to position [1231, 0]
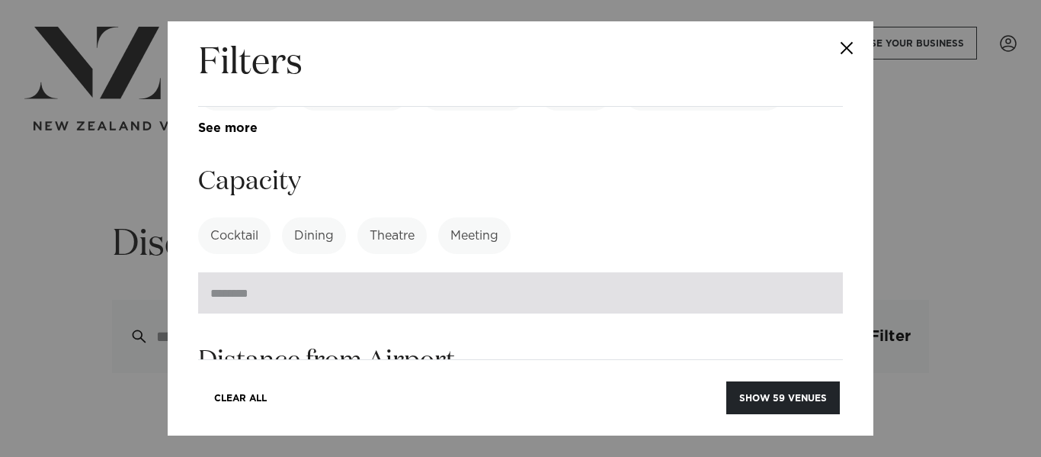
click at [252, 272] on input "number" at bounding box center [520, 292] width 645 height 41
type input "**"
click at [727, 381] on button "Show 44 venues" at bounding box center [784, 397] width 114 height 33
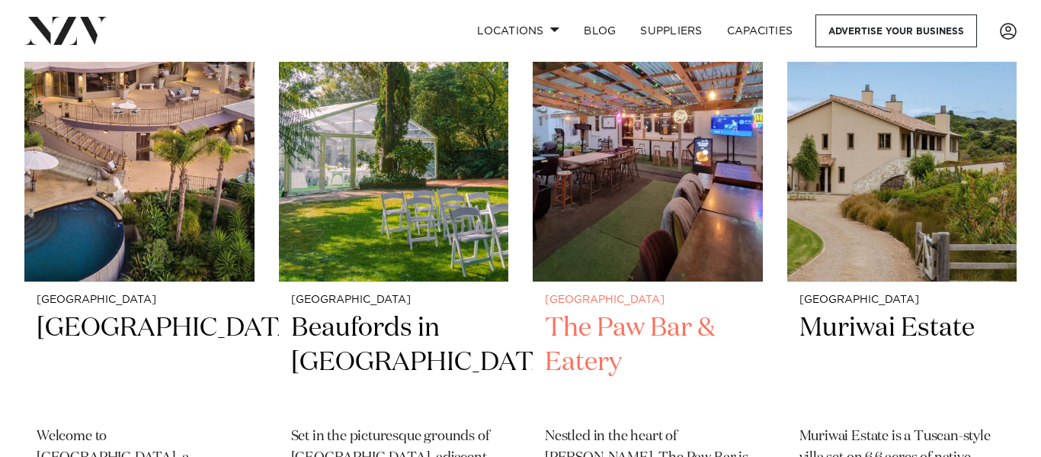
scroll to position [6844, 0]
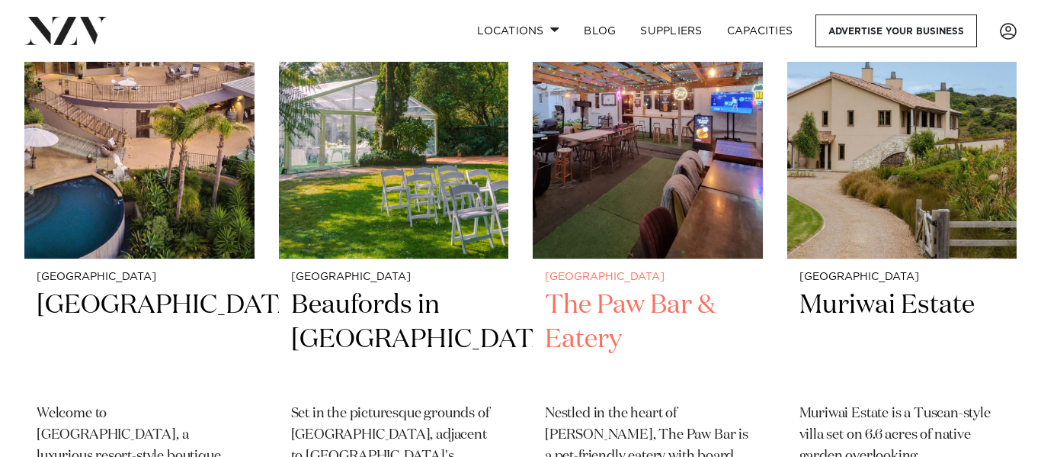
click at [668, 128] on img at bounding box center [648, 104] width 230 height 308
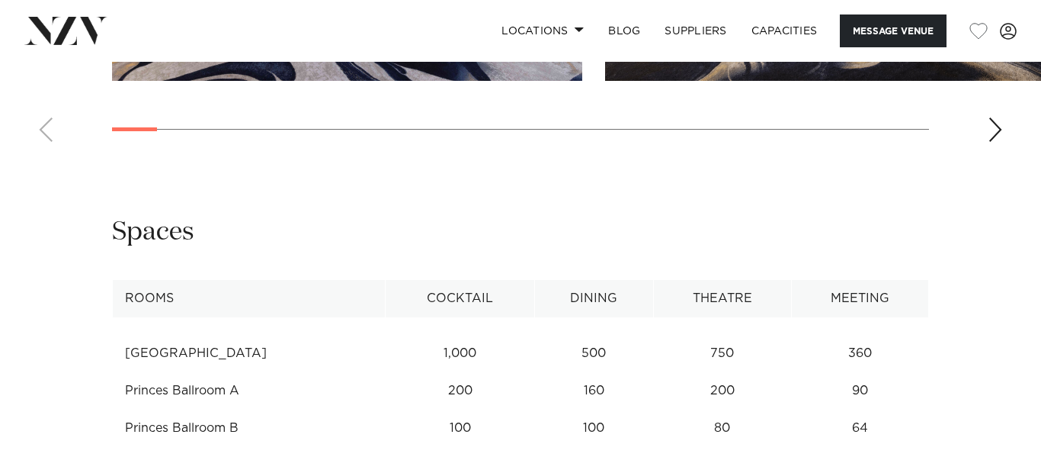
scroll to position [2017, 0]
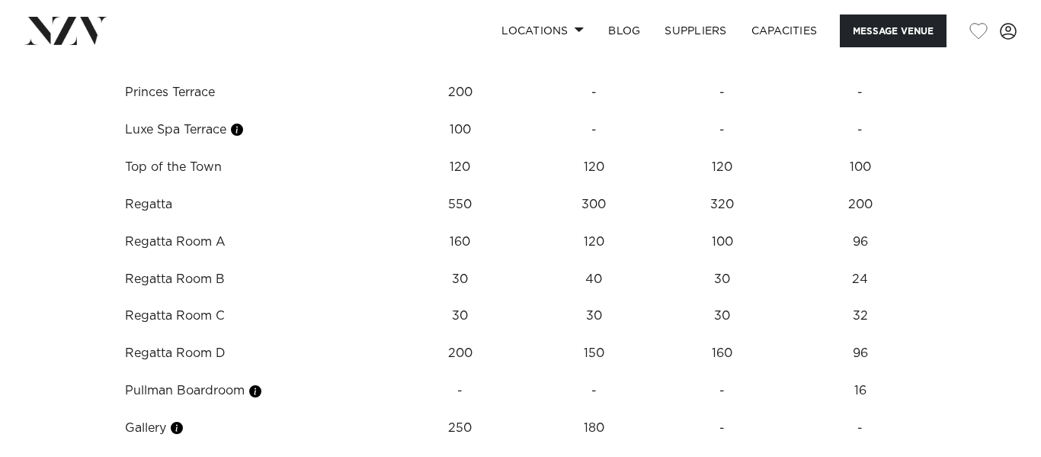
scroll to position [2459, 0]
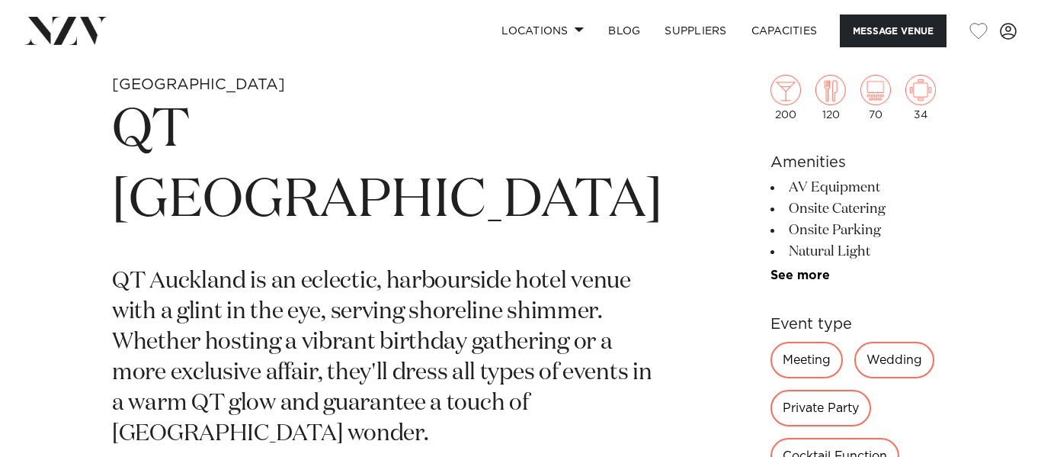
scroll to position [533, 0]
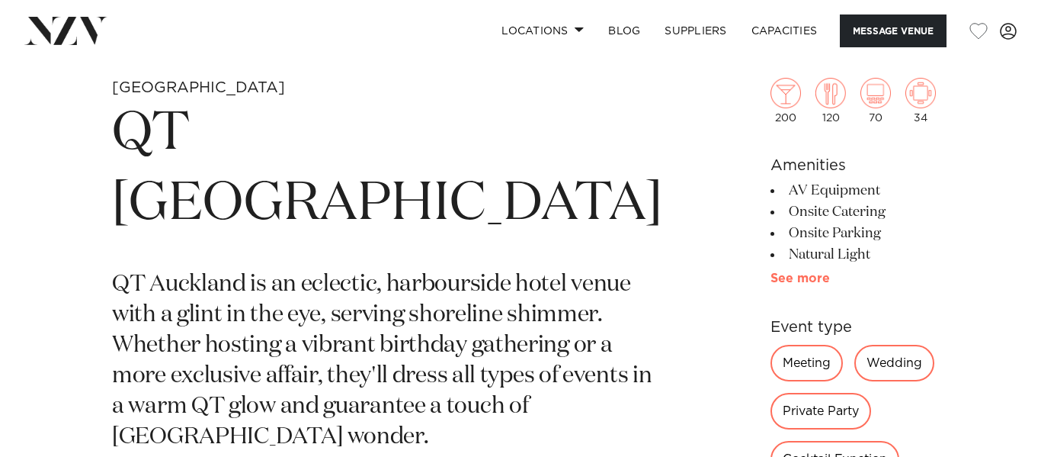
click at [771, 275] on link "See more" at bounding box center [830, 278] width 119 height 12
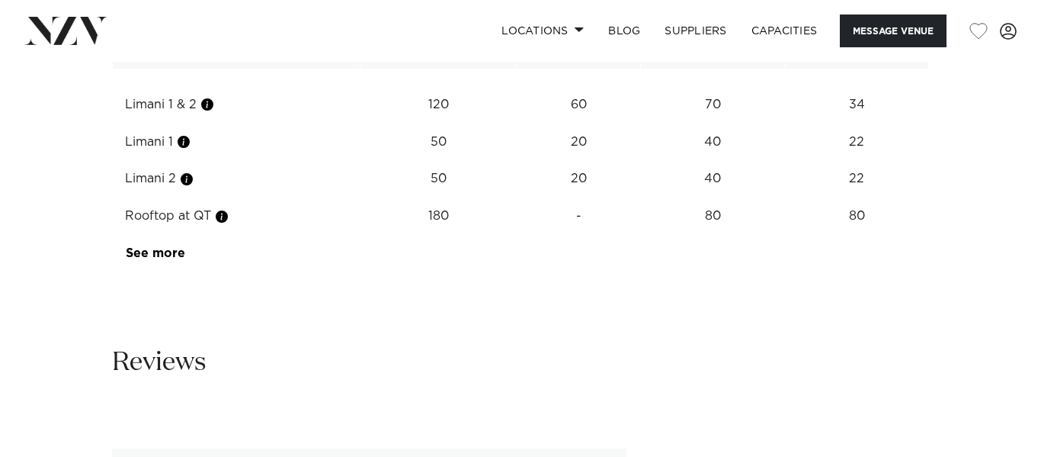
scroll to position [2675, 0]
click at [143, 274] on td "See more" at bounding box center [185, 254] width 144 height 37
click at [149, 261] on link "See more" at bounding box center [185, 255] width 119 height 12
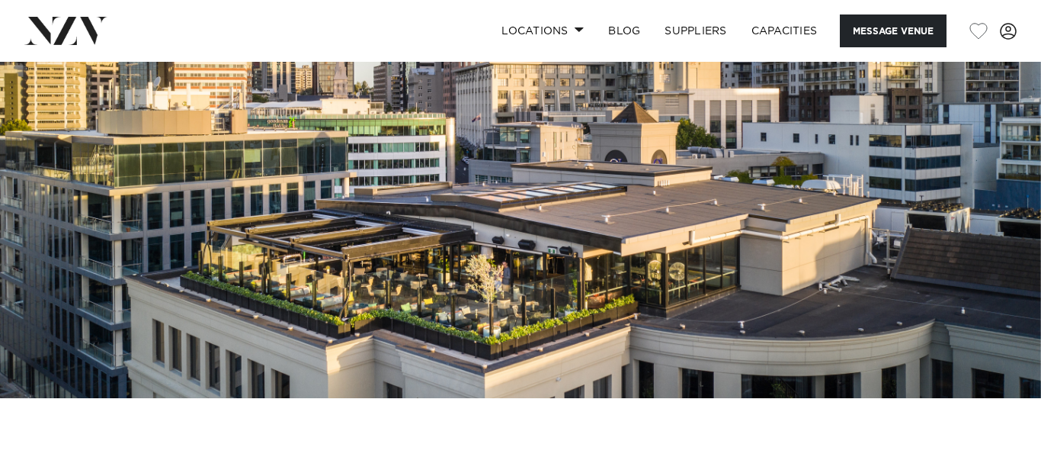
scroll to position [0, 0]
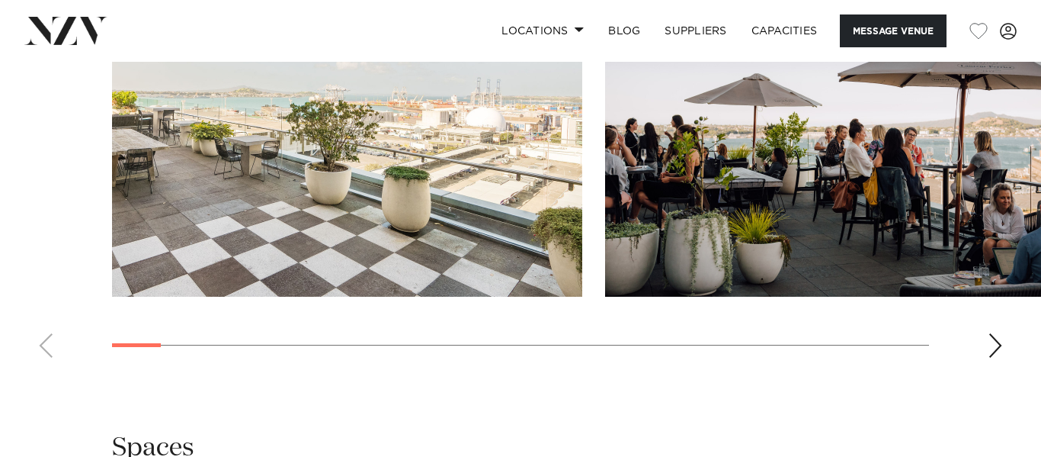
scroll to position [1521, 0]
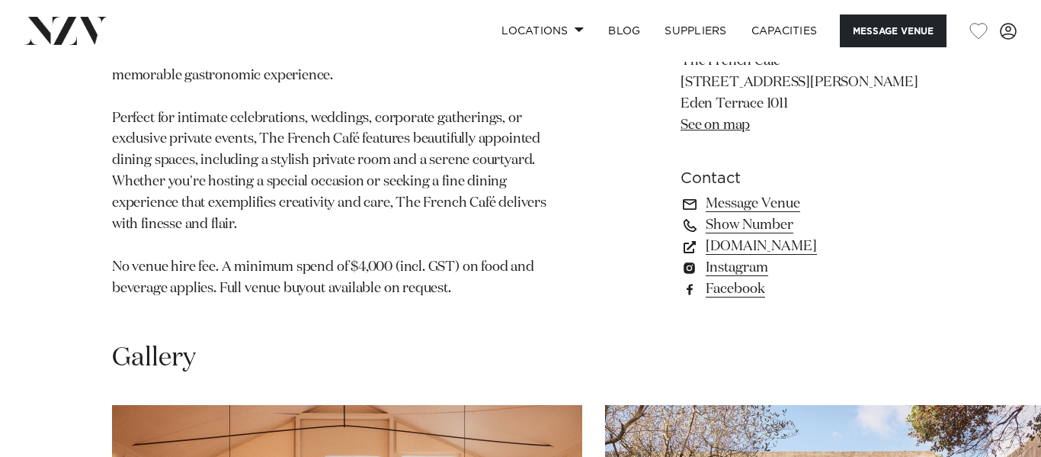
scroll to position [1073, 0]
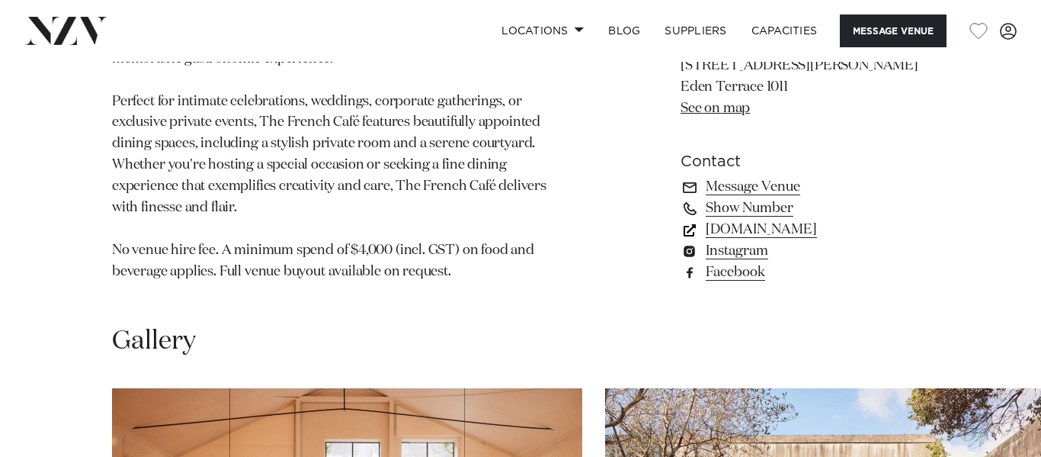
click at [778, 219] on link "www.thefrenchcafe.co.nz" at bounding box center [805, 229] width 249 height 21
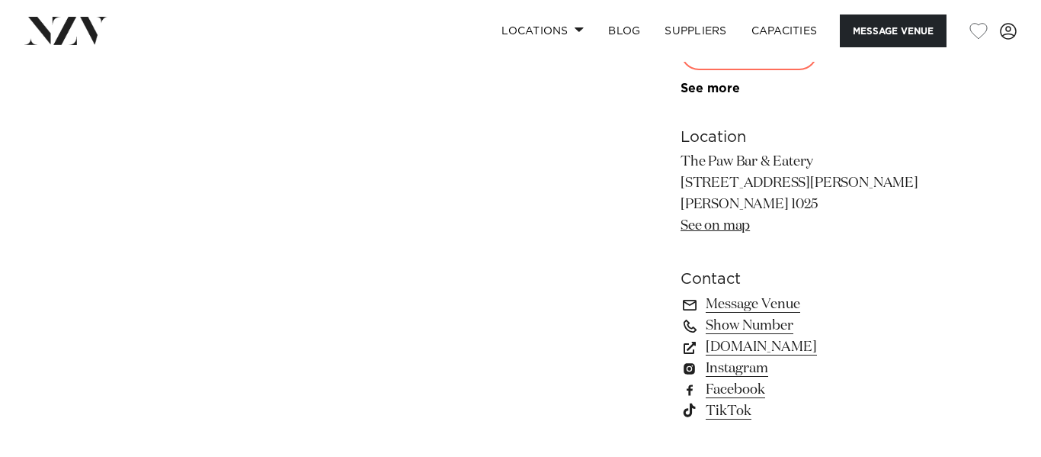
scroll to position [975, 0]
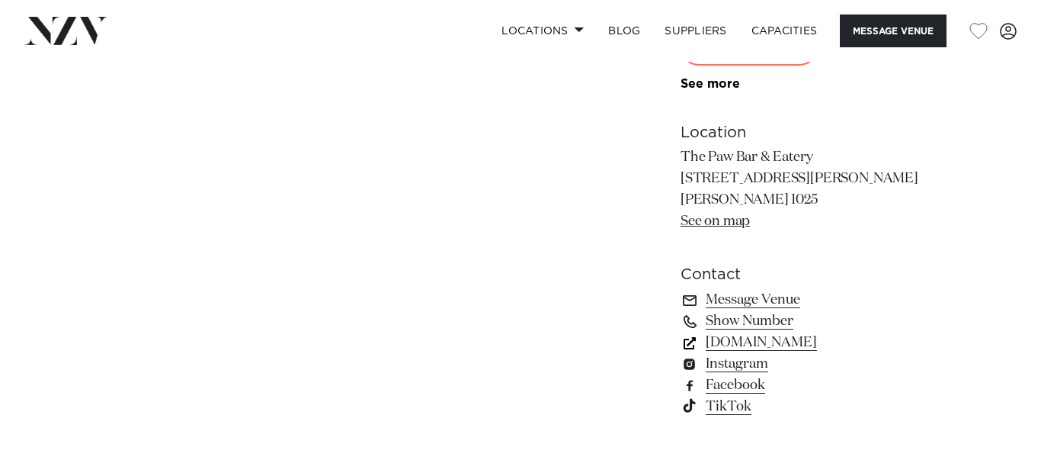
click at [759, 348] on link "[DOMAIN_NAME]" at bounding box center [805, 342] width 249 height 21
click at [546, 84] on section "[GEOGRAPHIC_DATA] The Paw Bar & Eatery Nestled in the heart of [GEOGRAPHIC_DATA…" at bounding box center [342, 36] width 460 height 800
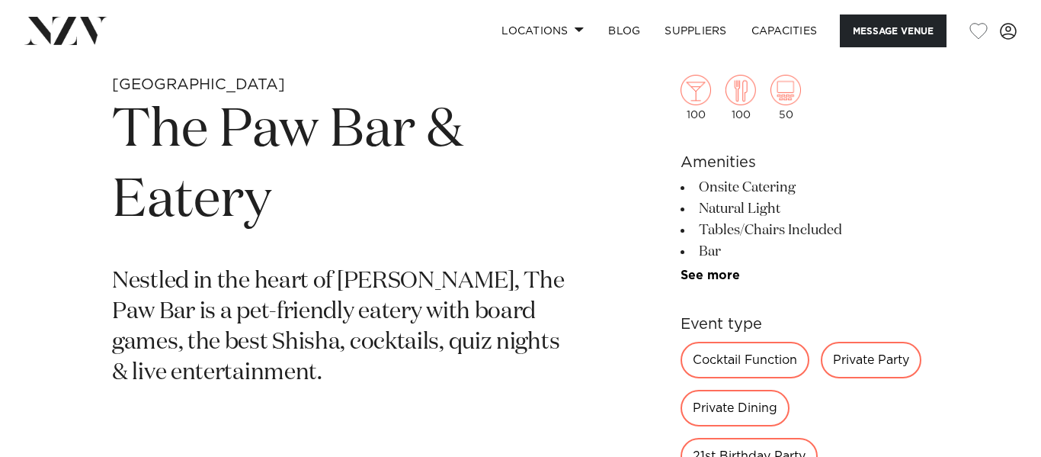
scroll to position [535, 0]
click at [699, 288] on div "100 100 50 Amenities Onsite Catering Natural Light Tables/Chairs Included Bar O…" at bounding box center [805, 420] width 249 height 813
click at [711, 271] on link "See more" at bounding box center [740, 276] width 119 height 12
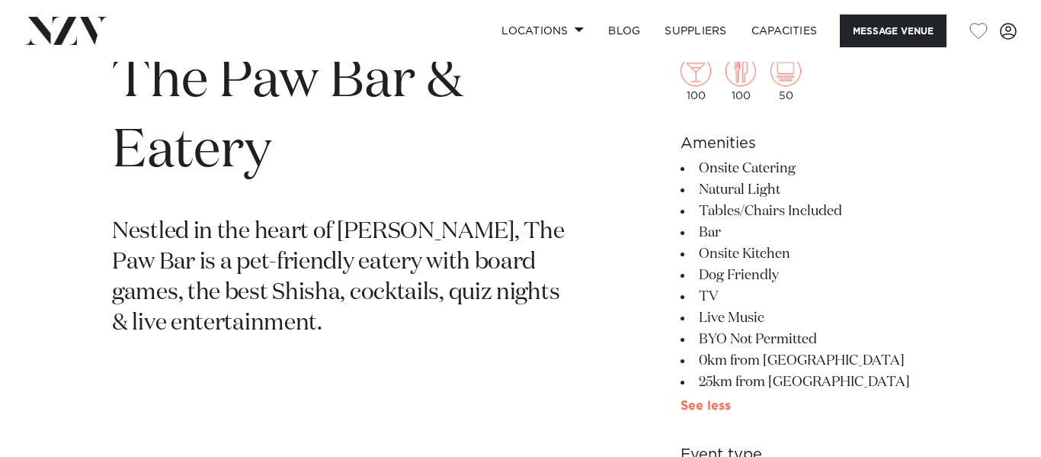
scroll to position [586, 0]
click at [716, 399] on link "See more" at bounding box center [736, 405] width 110 height 12
